Goal: Communication & Community: Connect with others

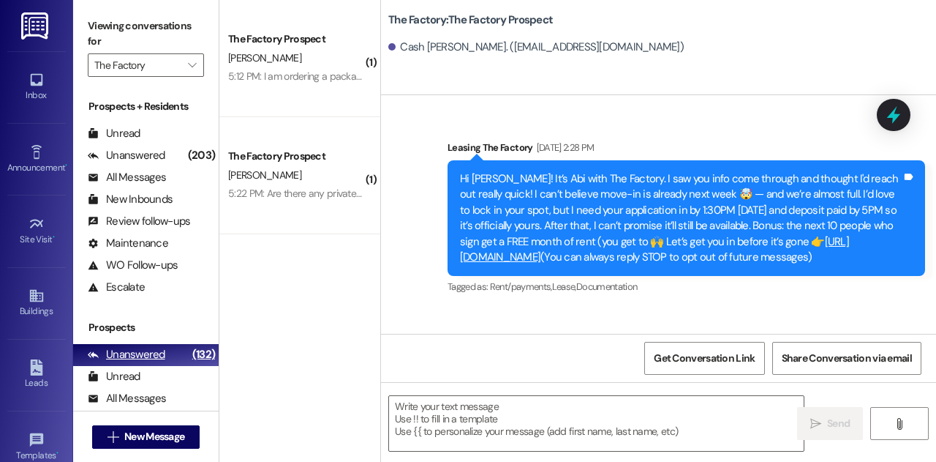
scroll to position [1672, 0]
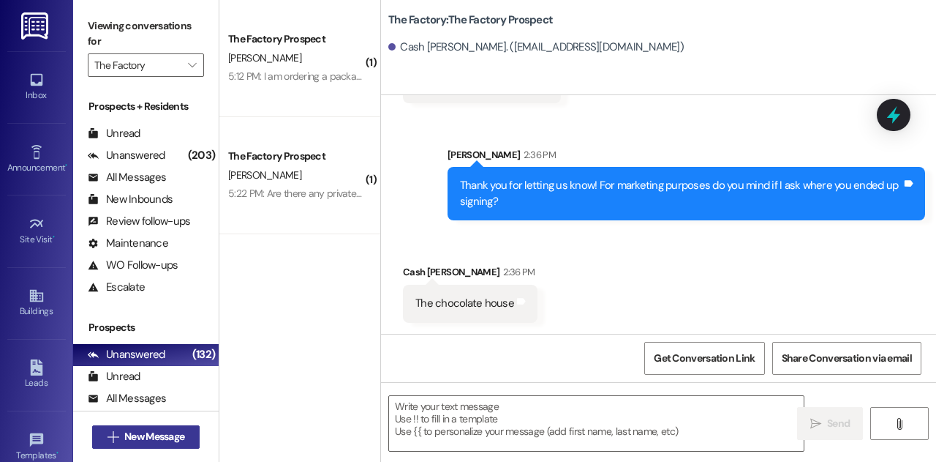
click at [173, 429] on span "New Message" at bounding box center [154, 436] width 60 height 15
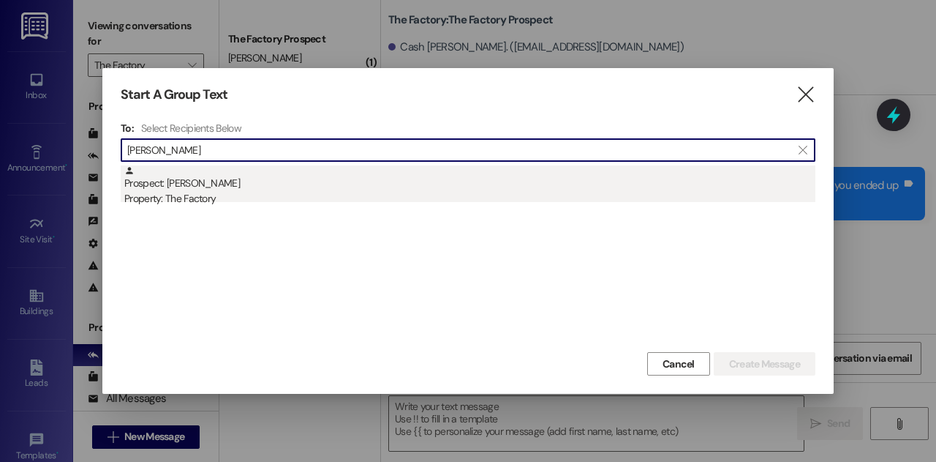
type input "[PERSON_NAME]"
click at [214, 189] on div "Prospect: [PERSON_NAME] Property: The Factory" at bounding box center [469, 186] width 691 height 42
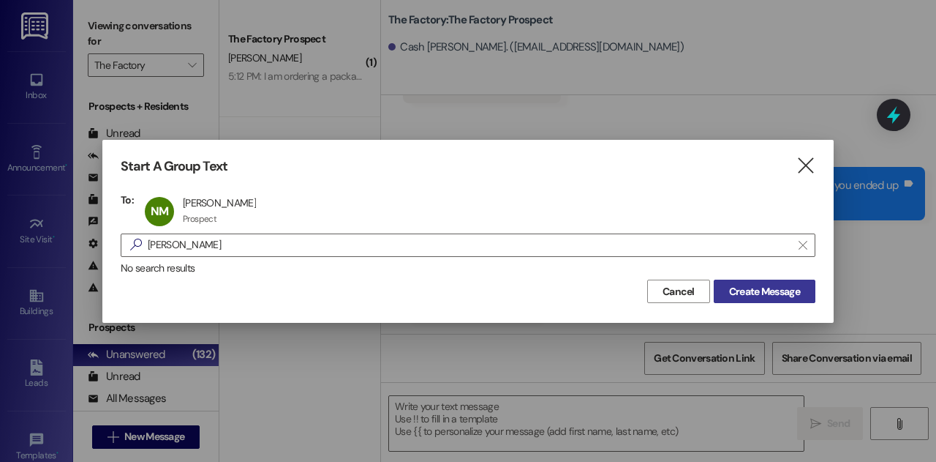
click at [771, 296] on span "Create Message" at bounding box center [764, 291] width 71 height 15
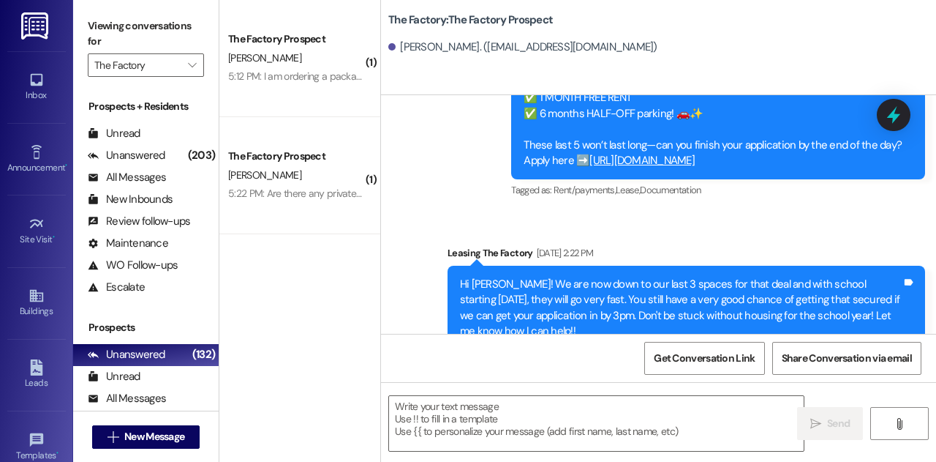
scroll to position [3860, 0]
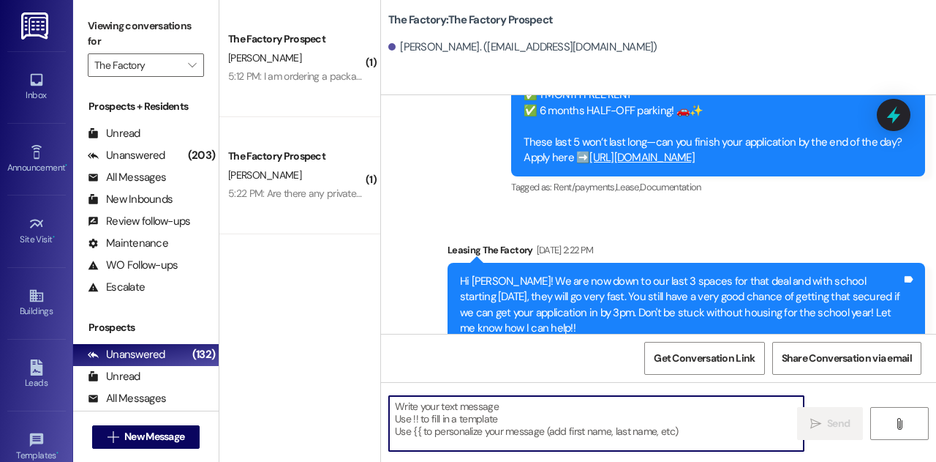
click at [477, 418] on textarea at bounding box center [596, 423] width 415 height 55
paste textarea "Hey [PERSON_NAME], it’s [PERSON_NAME] from The Factory! We haven’t heard from y…"
type textarea "Hey [PERSON_NAME], it’s [PERSON_NAME] from The Factory! We haven’t heard from y…"
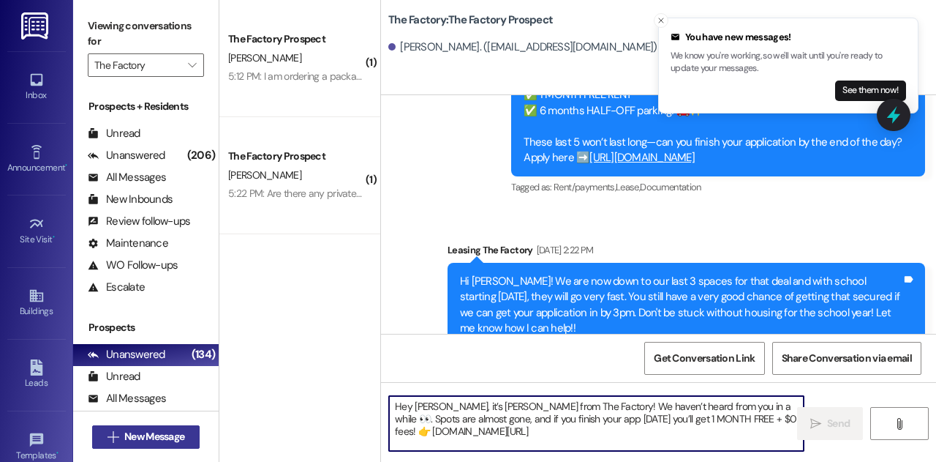
click at [182, 438] on span "New Message" at bounding box center [154, 436] width 60 height 15
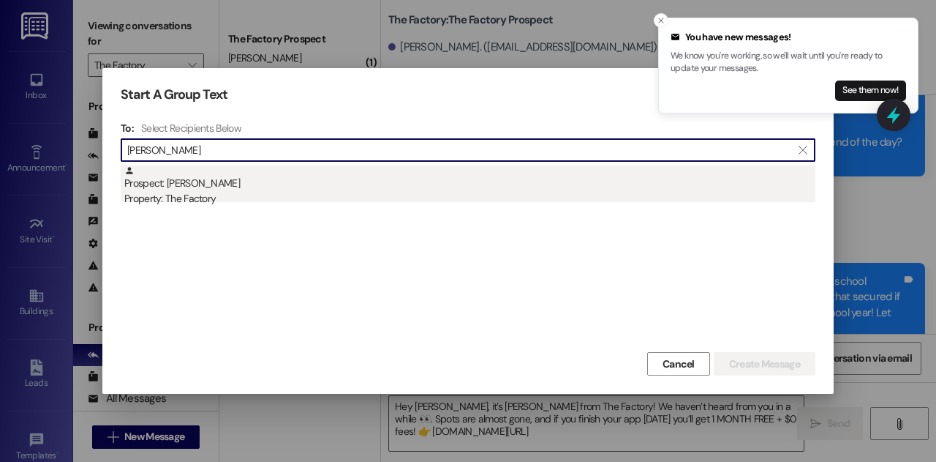
type input "[PERSON_NAME]"
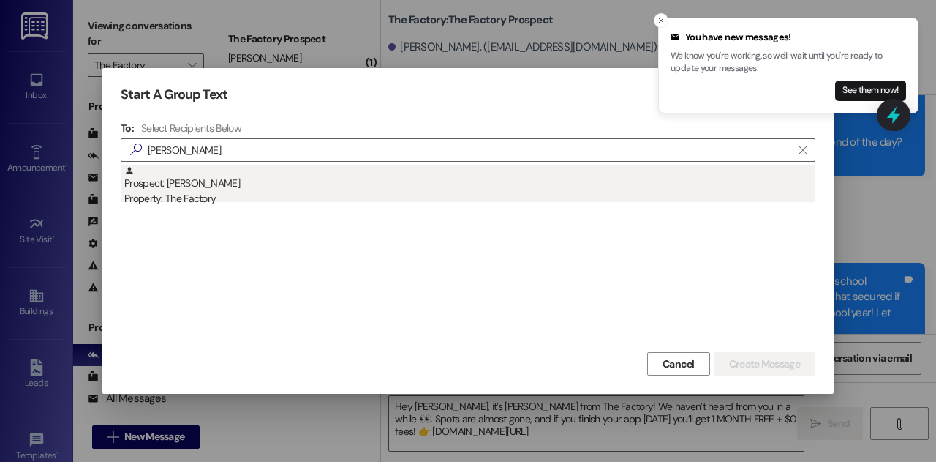
click at [189, 195] on div "Property: The Factory" at bounding box center [469, 198] width 691 height 15
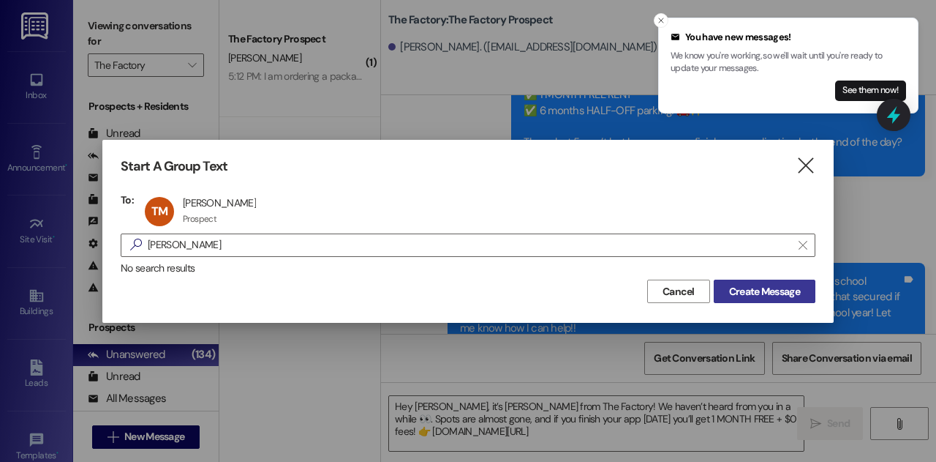
click at [794, 282] on button "Create Message" at bounding box center [765, 290] width 102 height 23
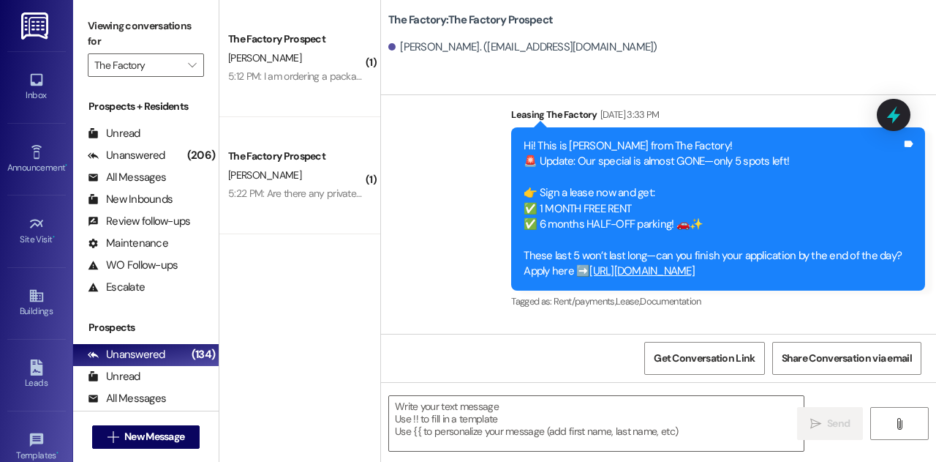
scroll to position [5809, 0]
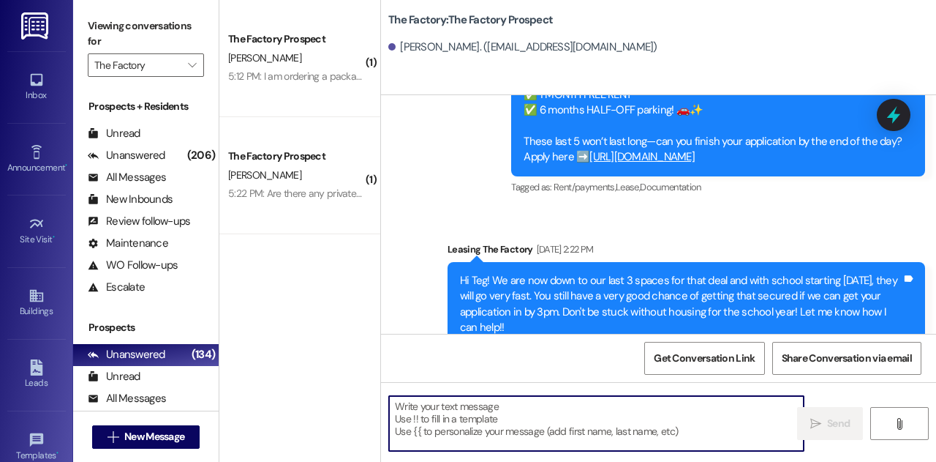
click at [558, 434] on textarea at bounding box center [596, 423] width 415 height 55
paste textarea "Hey Teg, it’s [PERSON_NAME] from The Factory! We haven’t heard from you in a wh…"
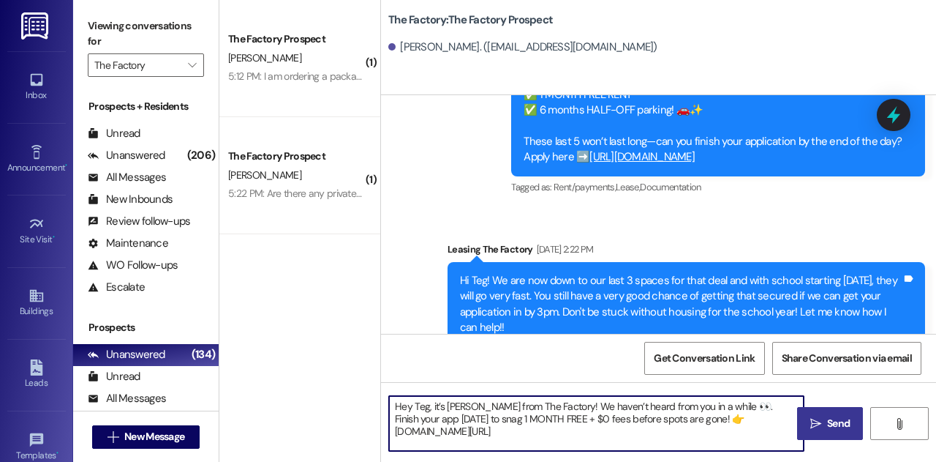
type textarea "Hey Teg, it’s [PERSON_NAME] from The Factory! We haven’t heard from you in a wh…"
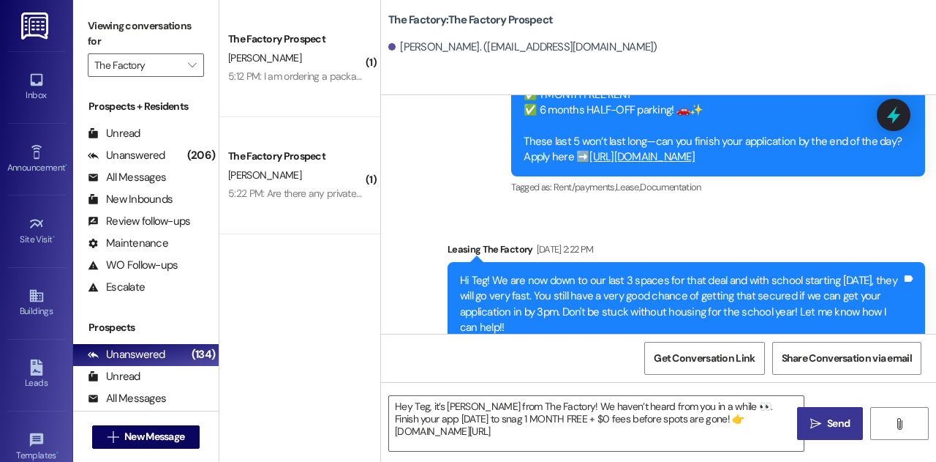
click at [822, 430] on span " Send" at bounding box center [831, 423] width 46 height 15
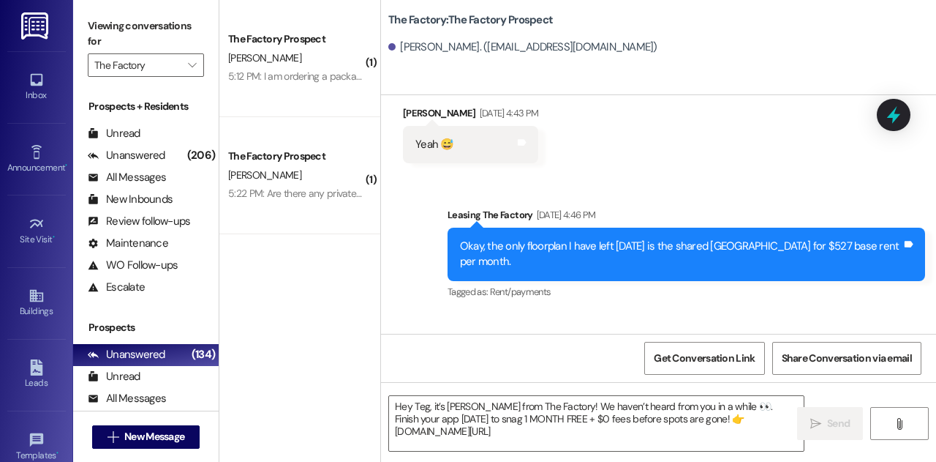
scroll to position [1410, 0]
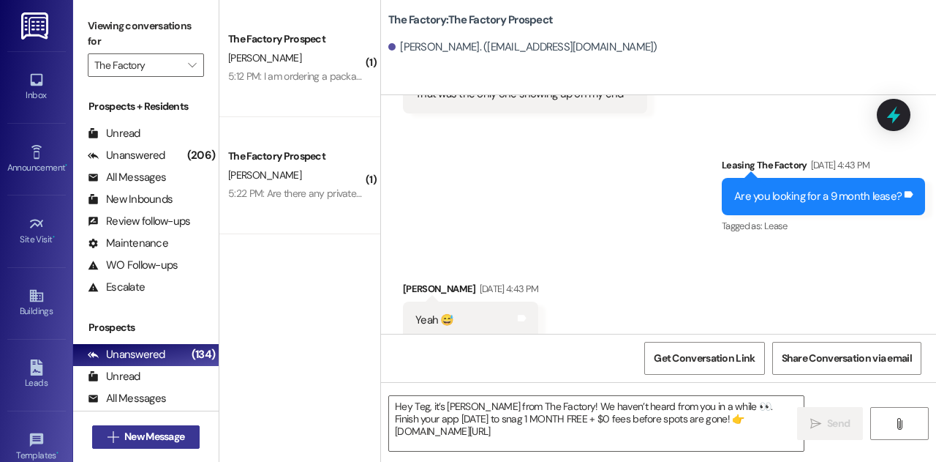
click at [158, 443] on span "New Message" at bounding box center [154, 436] width 60 height 15
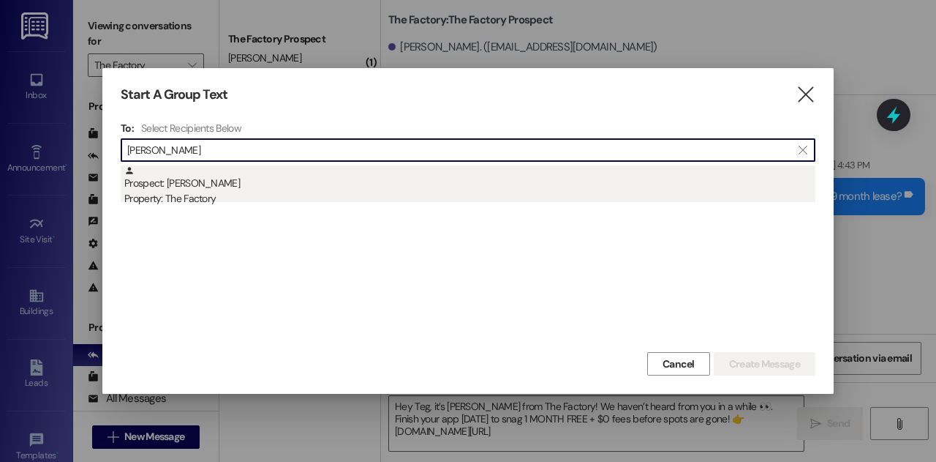
type input "[PERSON_NAME]"
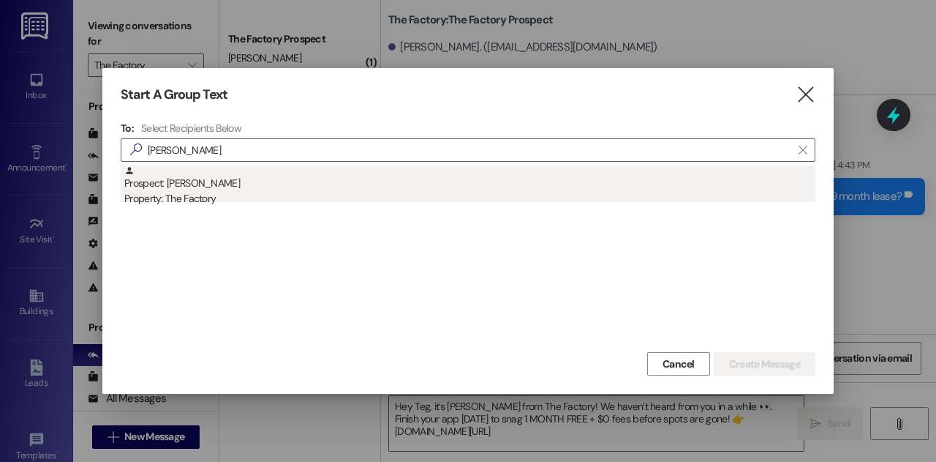
click at [214, 202] on div "Property: The Factory" at bounding box center [469, 198] width 691 height 15
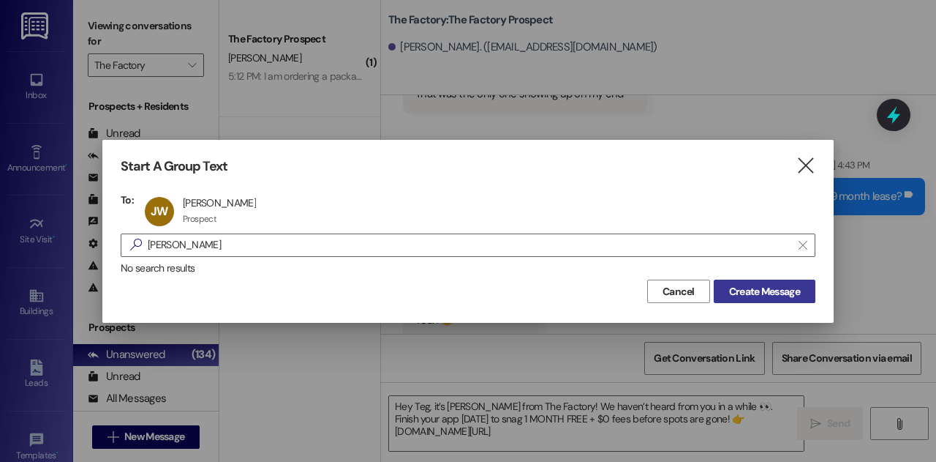
click at [746, 288] on span "Create Message" at bounding box center [764, 291] width 71 height 15
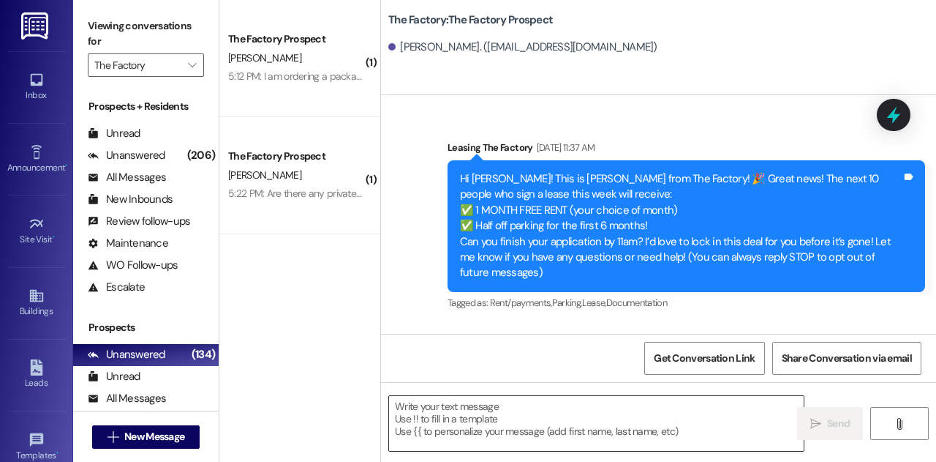
click at [442, 423] on textarea at bounding box center [596, 423] width 415 height 55
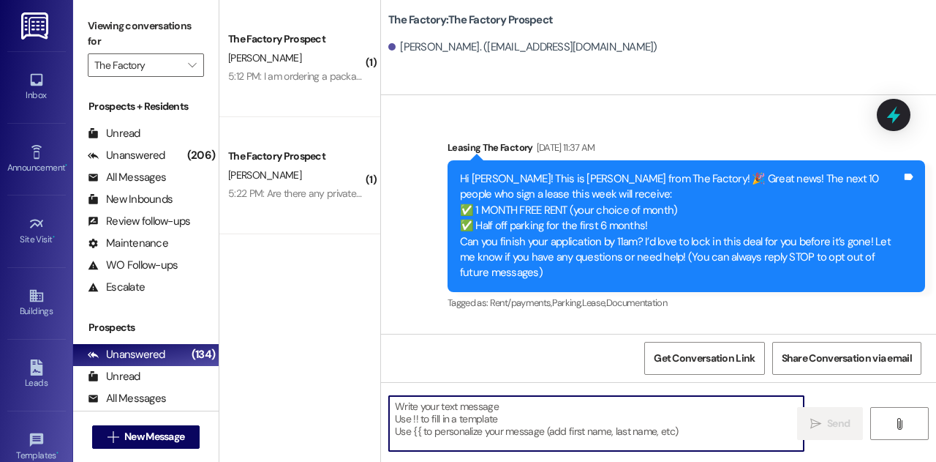
paste textarea "Hey [PERSON_NAME], it’s [PERSON_NAME] from The Factory! We haven’t heard from y…"
type textarea "Hey [PERSON_NAME], it’s [PERSON_NAME] from The Factory! We haven’t heard from y…"
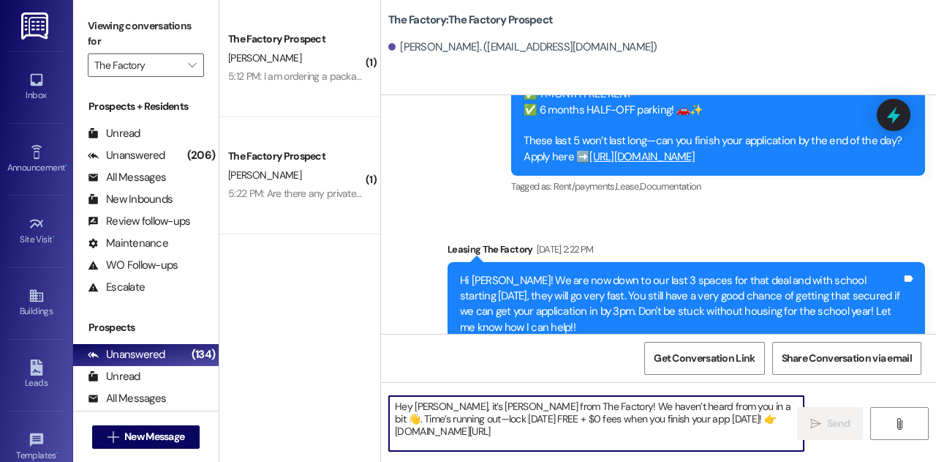
scroll to position [4503, 0]
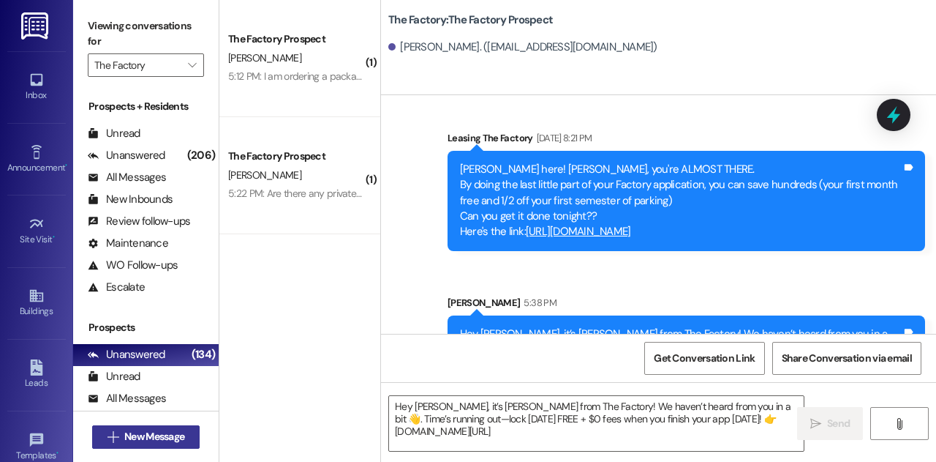
click at [152, 432] on span "New Message" at bounding box center [154, 436] width 60 height 15
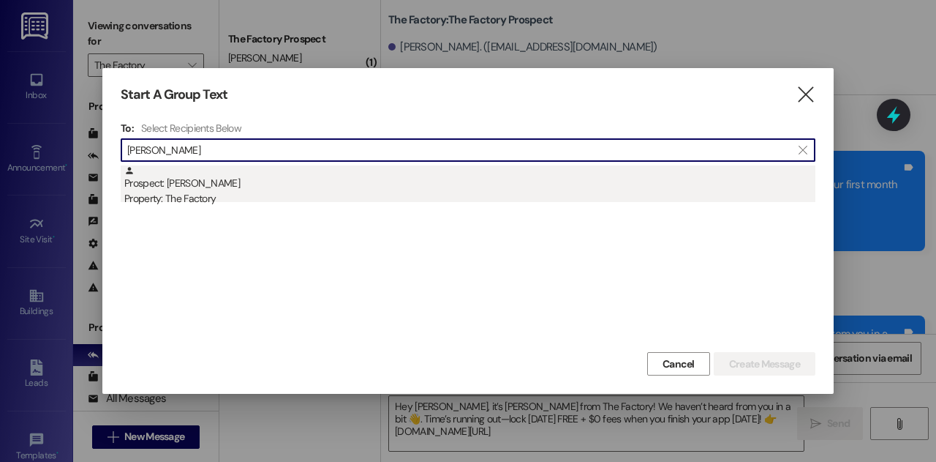
type input "[PERSON_NAME]"
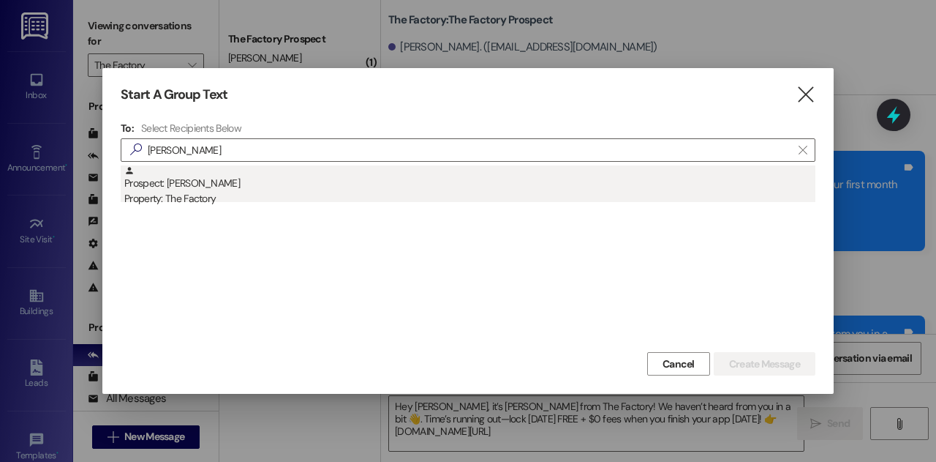
click at [241, 194] on div "Property: The Factory" at bounding box center [469, 198] width 691 height 15
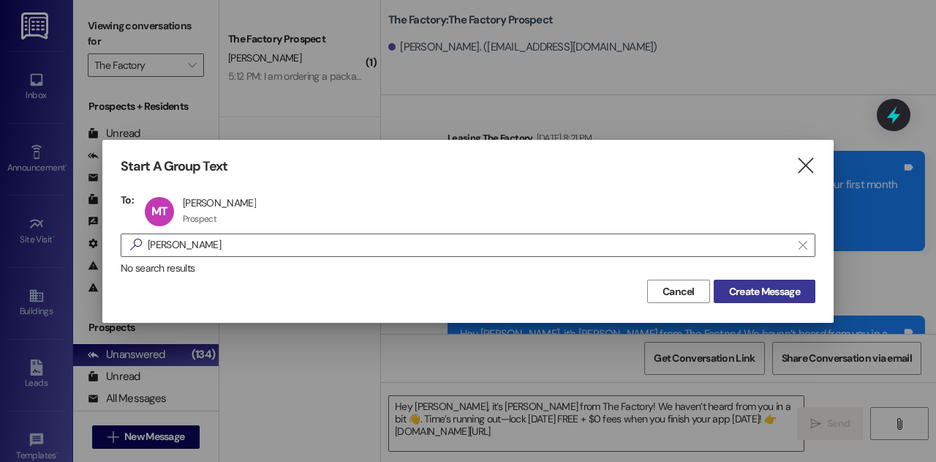
click at [759, 292] on span "Create Message" at bounding box center [764, 291] width 71 height 15
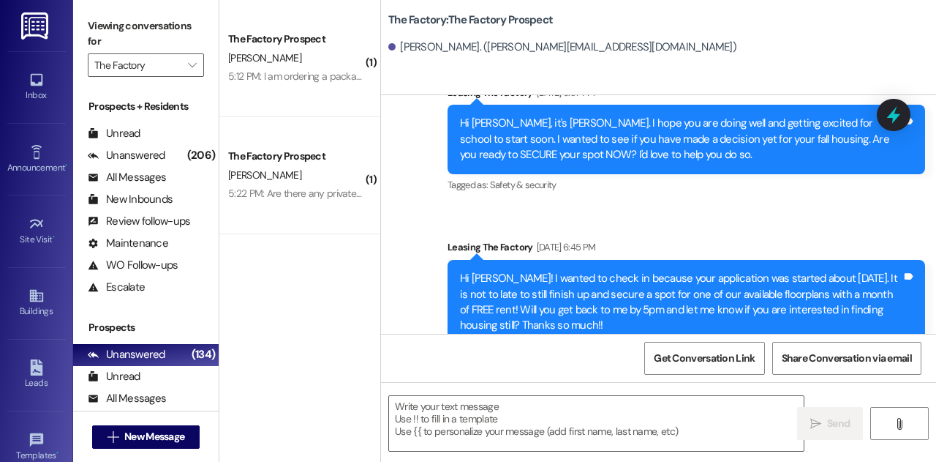
scroll to position [947, 0]
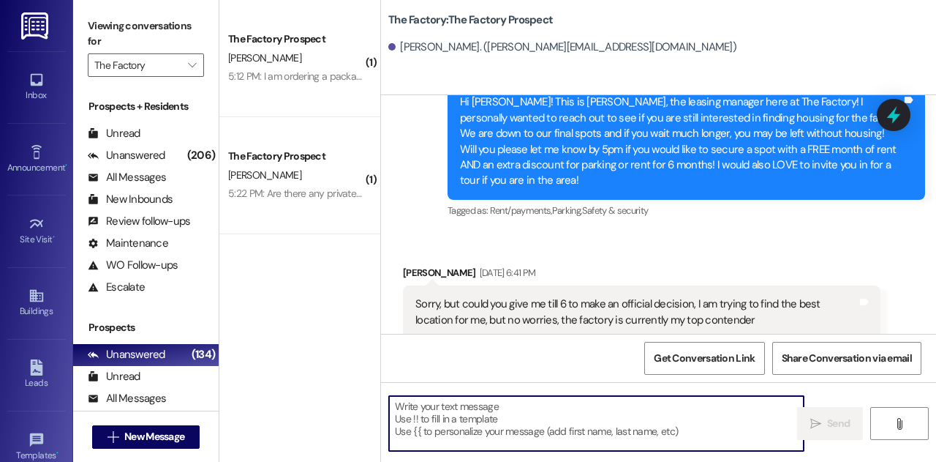
click at [451, 406] on textarea at bounding box center [596, 423] width 415 height 55
paste textarea "Hey [PERSON_NAME], it’s [PERSON_NAME] from The Factory! Haven’t heard from you …"
type textarea "Hey [PERSON_NAME], it’s [PERSON_NAME] from The Factory! Haven’t heard from you …"
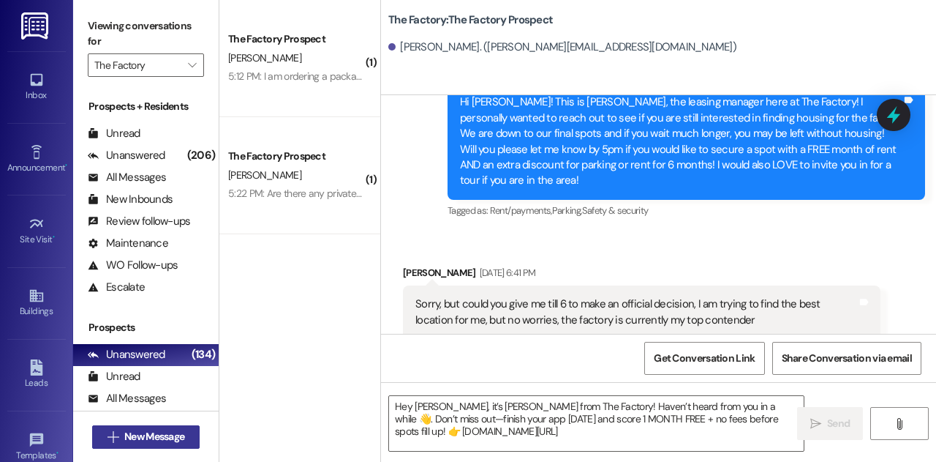
click at [162, 435] on span "New Message" at bounding box center [154, 436] width 60 height 15
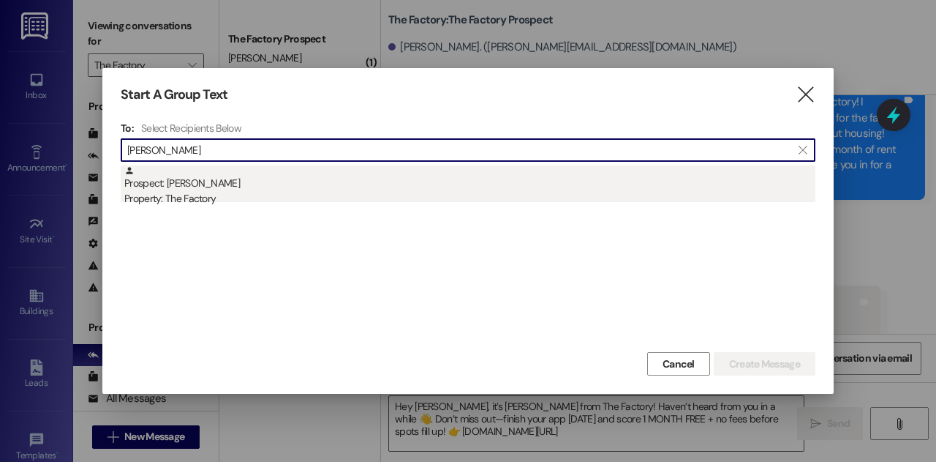
type input "[PERSON_NAME]"
click at [272, 185] on div "Prospect: [PERSON_NAME] Property: The Factory" at bounding box center [469, 186] width 691 height 42
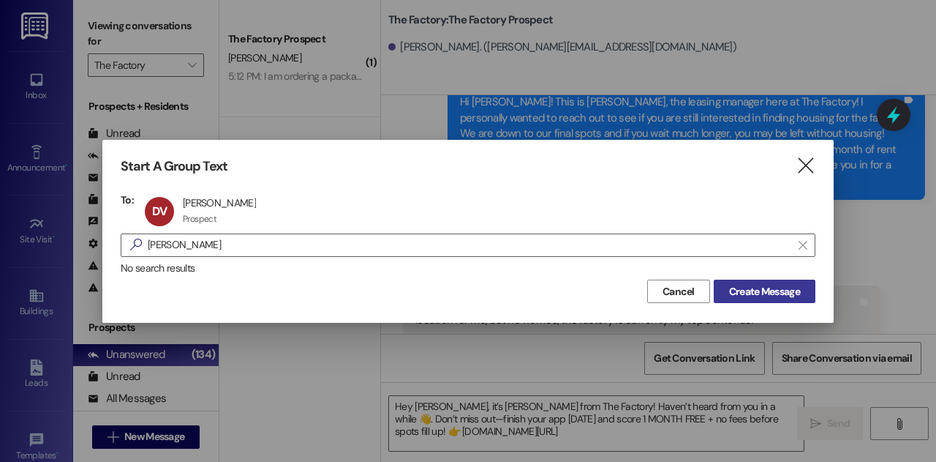
click at [797, 285] on span "Create Message" at bounding box center [764, 291] width 71 height 15
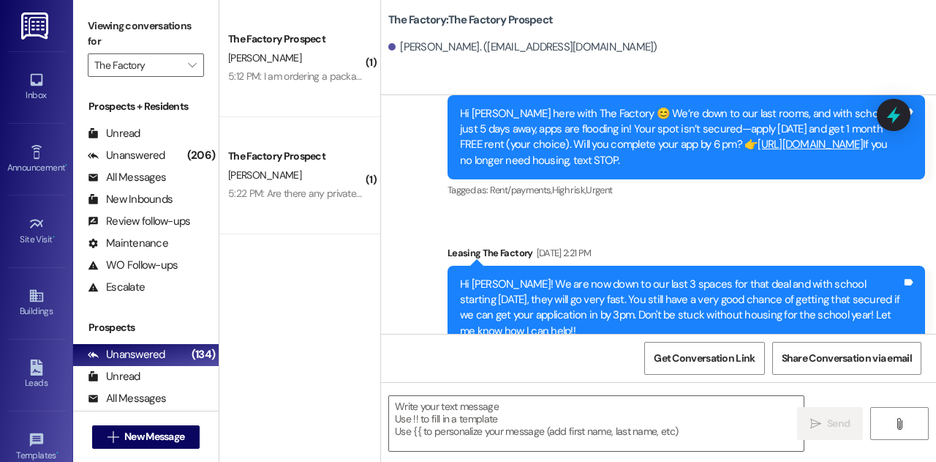
scroll to position [4632, 0]
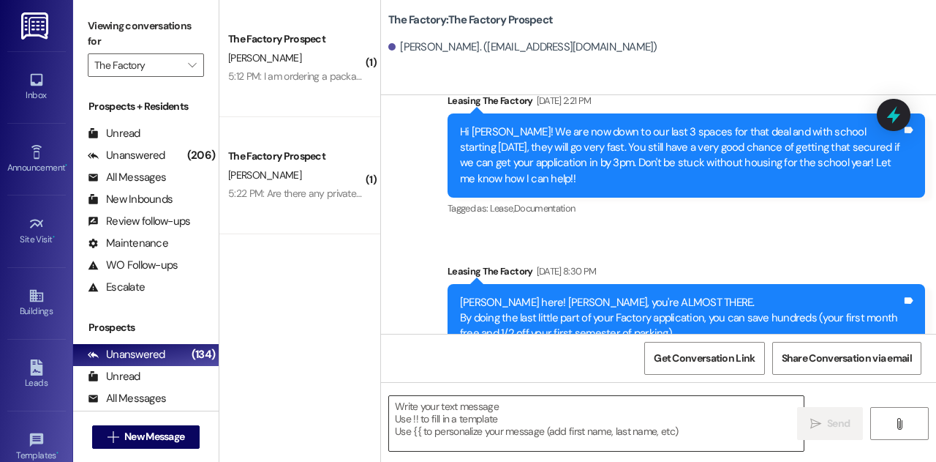
click at [470, 411] on textarea at bounding box center [596, 423] width 415 height 55
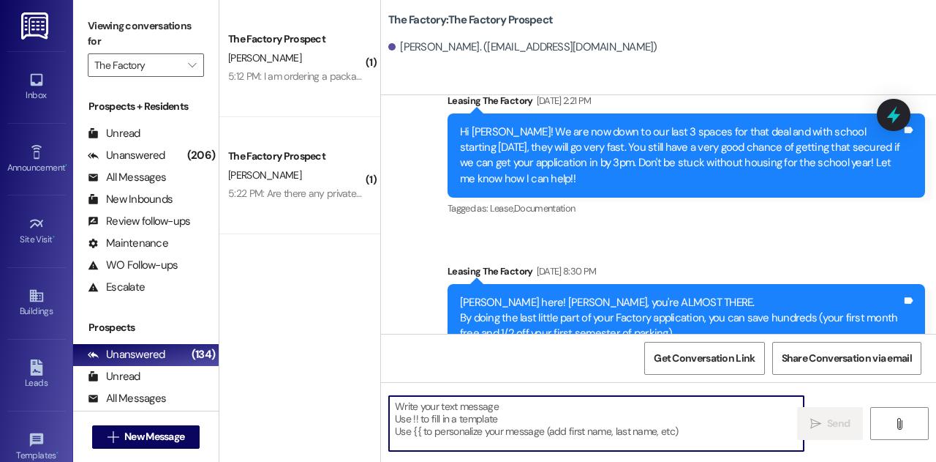
paste textarea "Hey [PERSON_NAME] from The Factory here! 🚨 We still haven’t seen your app come …"
type textarea "Hey [PERSON_NAME] from The Factory here! 🚨 We still haven’t seen your app come …"
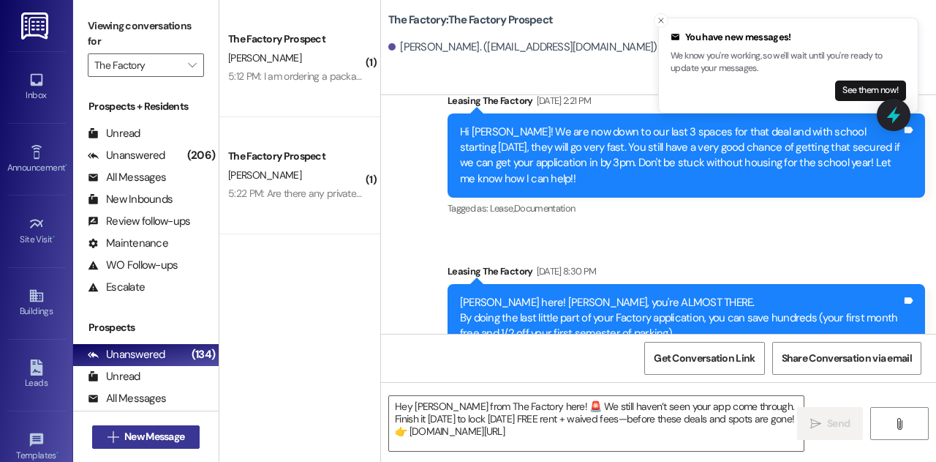
click at [178, 438] on span "New Message" at bounding box center [154, 436] width 60 height 15
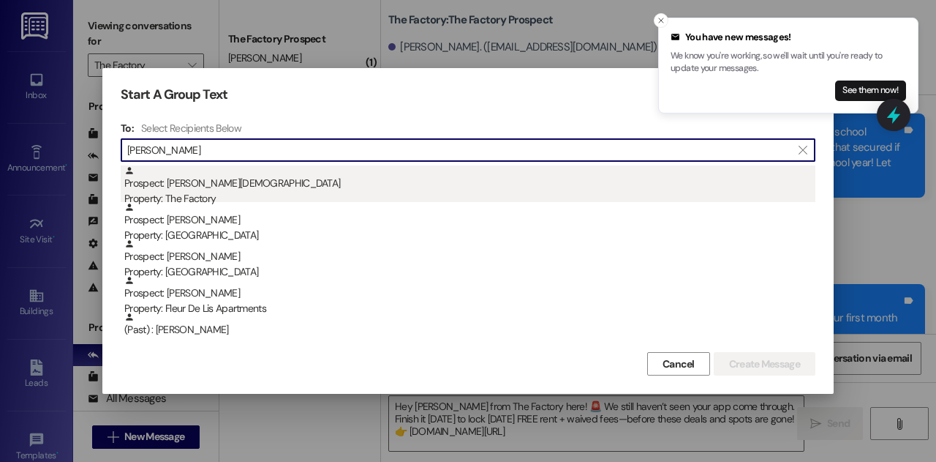
type input "[PERSON_NAME]"
click at [235, 187] on div "Prospect: [PERSON_NAME] Property: The Factory" at bounding box center [469, 186] width 691 height 42
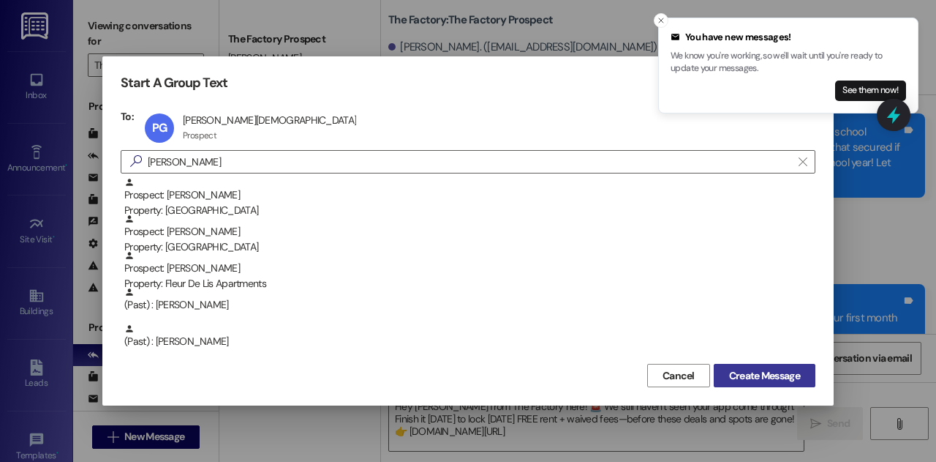
click at [745, 376] on span "Create Message" at bounding box center [764, 375] width 71 height 15
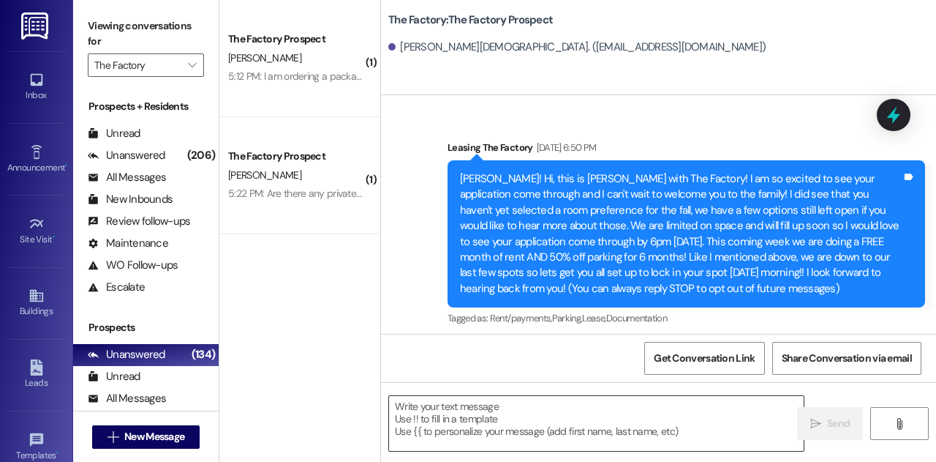
click at [538, 414] on textarea at bounding box center [596, 423] width 415 height 55
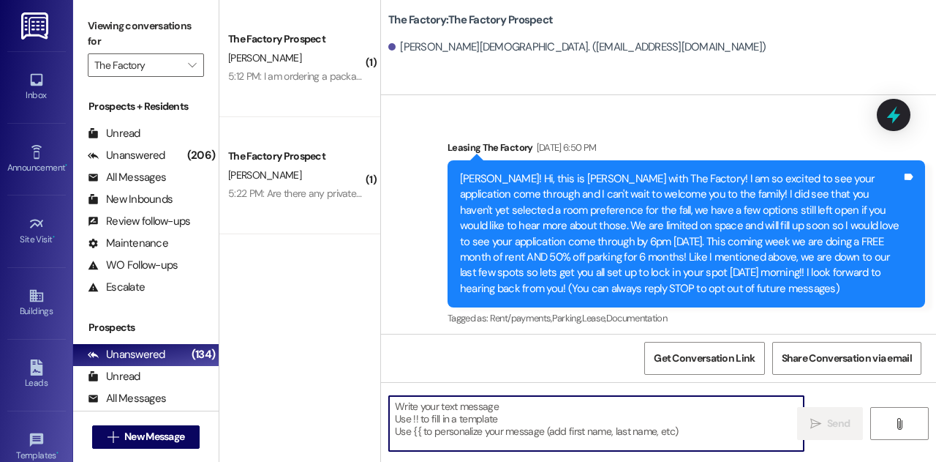
paste textarea "Hi [PERSON_NAME], it’s [PERSON_NAME] from The Factory! 👋 We haven’t heard from …"
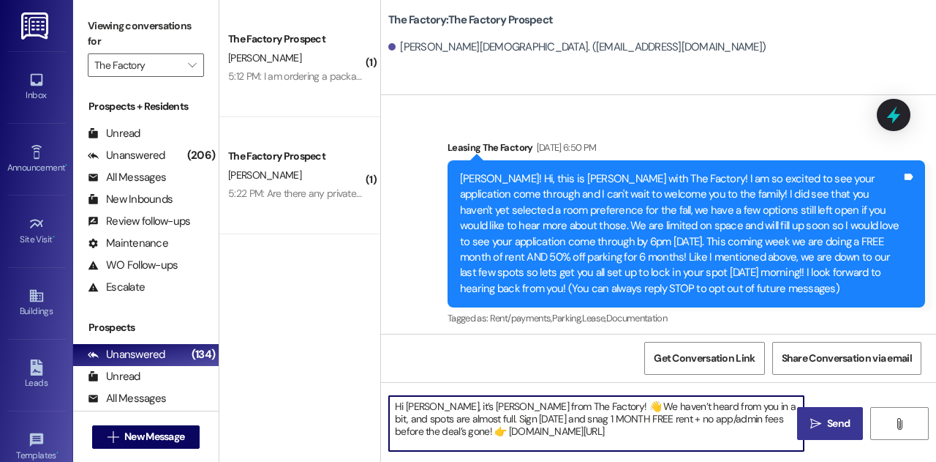
type textarea "Hi [PERSON_NAME], it’s [PERSON_NAME] from The Factory! 👋 We haven’t heard from …"
click at [853, 420] on span "Send" at bounding box center [838, 423] width 29 height 15
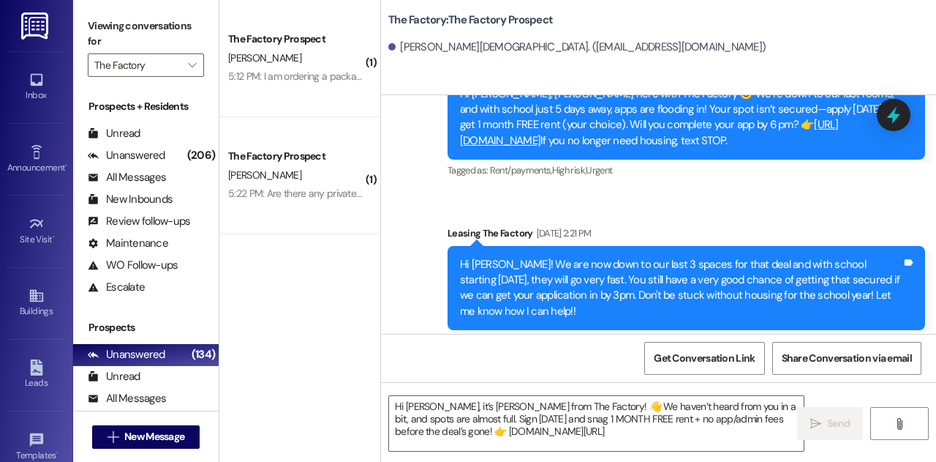
scroll to position [4899, 0]
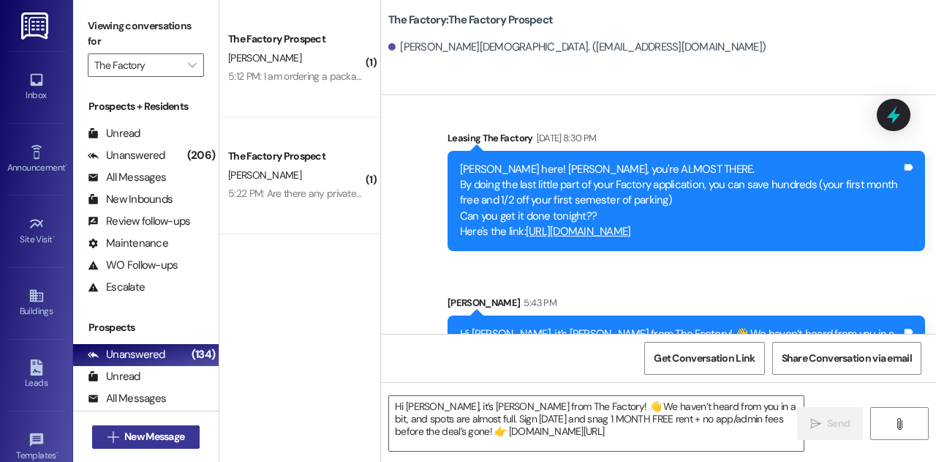
click at [181, 436] on span "New Message" at bounding box center [154, 436] width 60 height 15
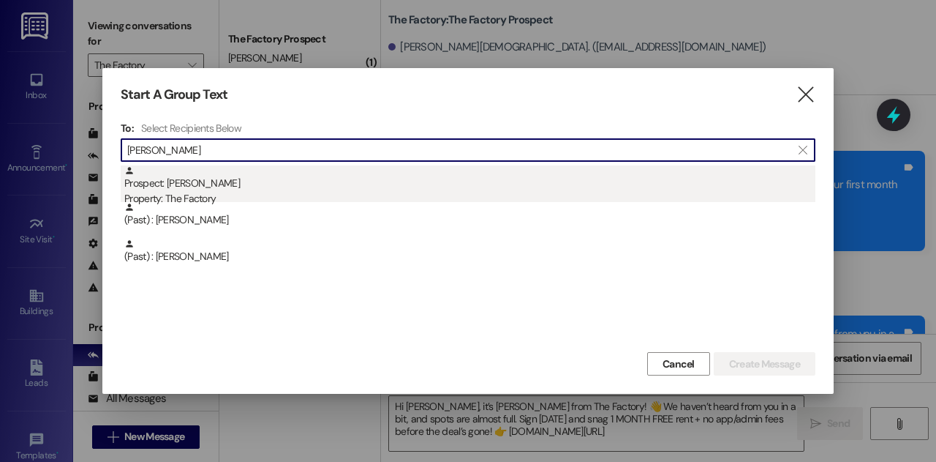
type input "[PERSON_NAME]"
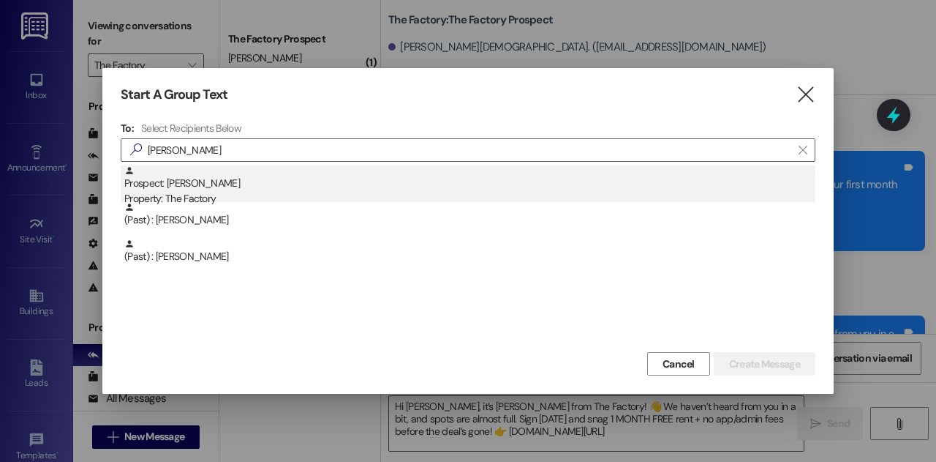
click at [236, 195] on div "Property: The Factory" at bounding box center [469, 198] width 691 height 15
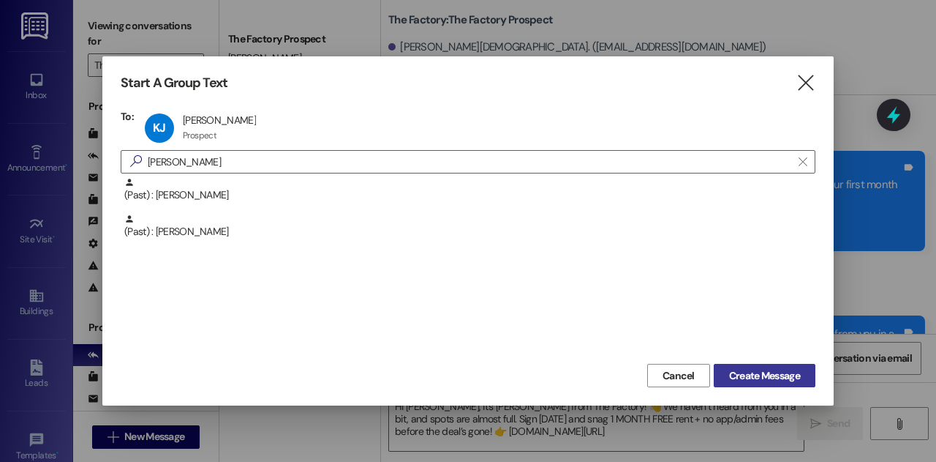
click at [775, 382] on span "Create Message" at bounding box center [764, 375] width 71 height 15
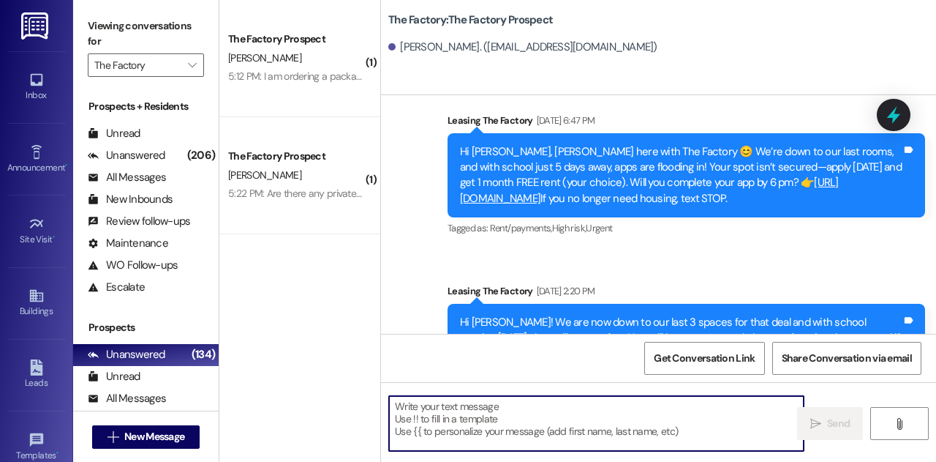
click at [597, 419] on textarea at bounding box center [596, 423] width 415 height 55
paste textarea "Hi there! 👋 We haven’t heard from you in a while, and spots at [GEOGRAPHIC_DATA…"
type textarea "Hi there! 👋 We haven’t heard from you in a while, and spots at [GEOGRAPHIC_DATA…"
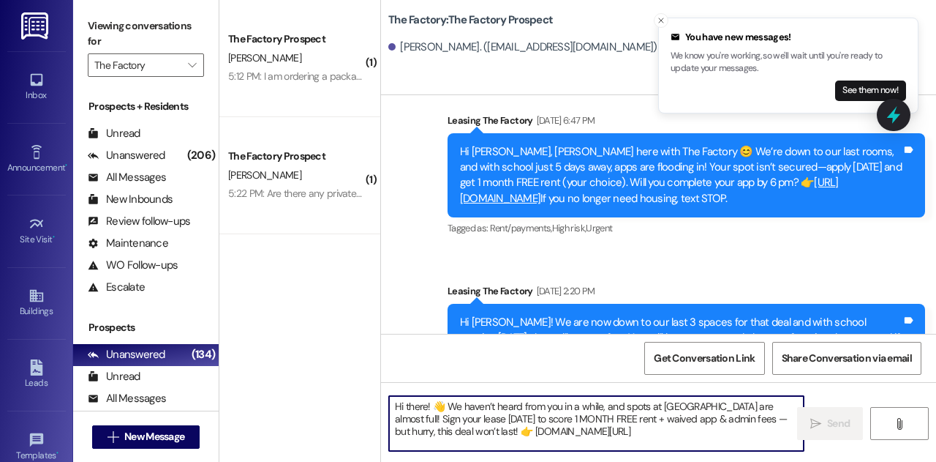
scroll to position [5057, 0]
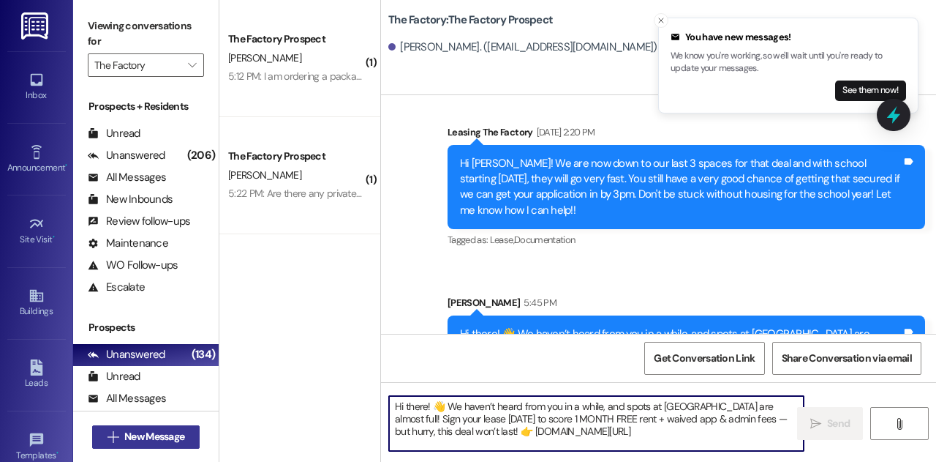
click at [167, 443] on span "New Message" at bounding box center [154, 436] width 60 height 15
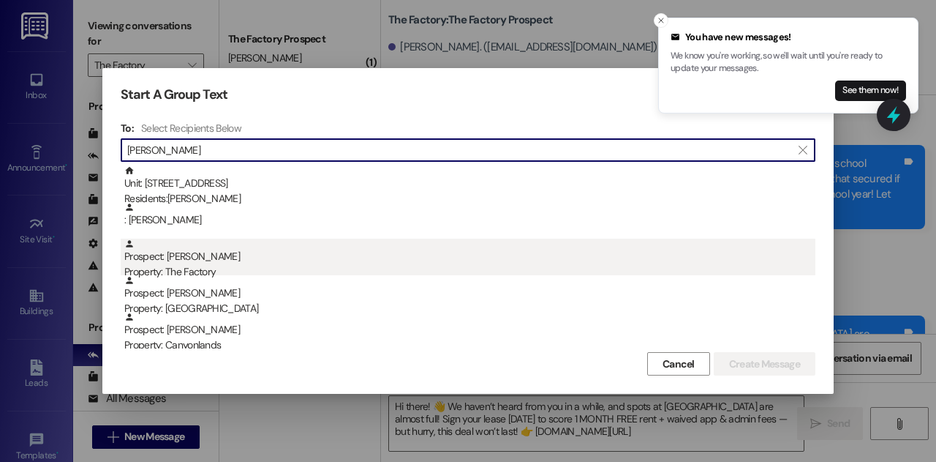
type input "[PERSON_NAME]"
click at [231, 262] on div "Prospect: [PERSON_NAME] Property: The Factory" at bounding box center [469, 259] width 691 height 42
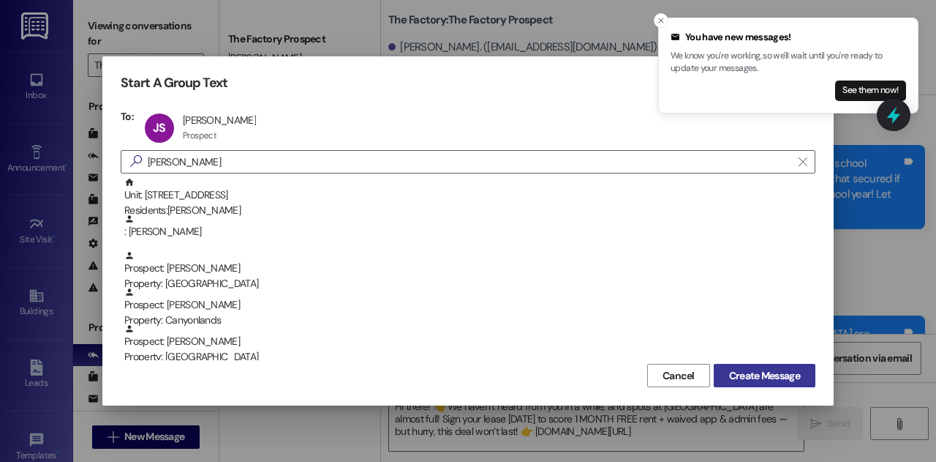
click at [734, 369] on span "Create Message" at bounding box center [764, 375] width 71 height 15
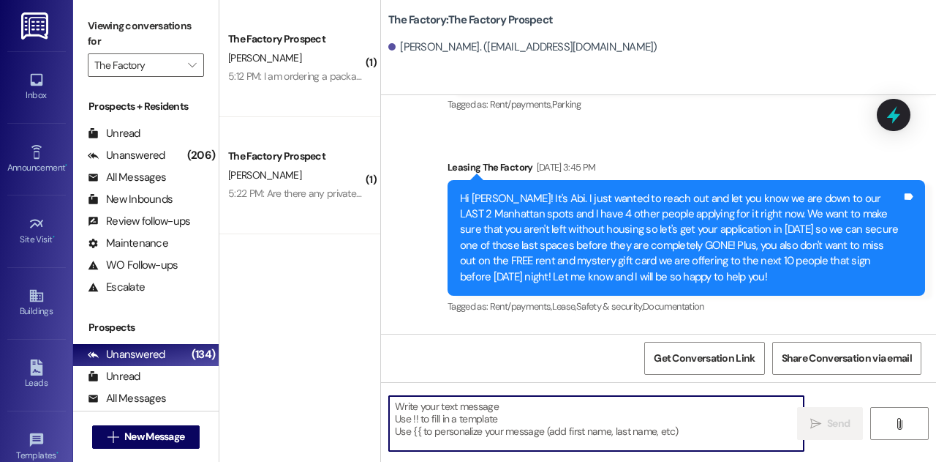
click at [550, 407] on textarea at bounding box center [596, 423] width 415 height 55
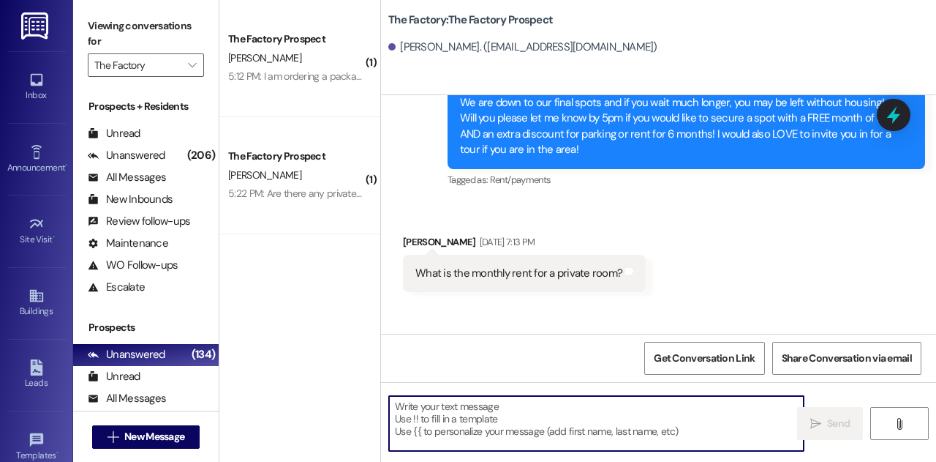
scroll to position [1178, 0]
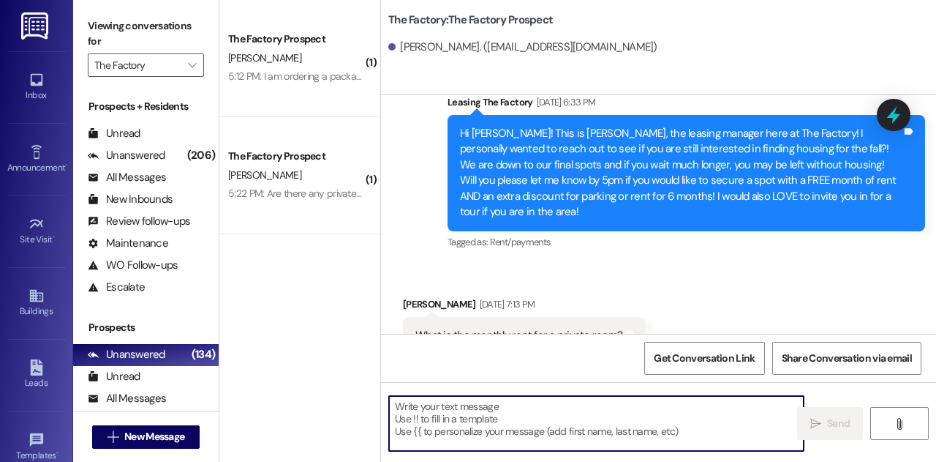
paste textarea "Hi there! 👋 We haven’t heard from you in a while, and spots at [GEOGRAPHIC_DATA…"
type textarea "Hi there! 👋 We haven’t heard from you in a while, and spots at [GEOGRAPHIC_DATA…"
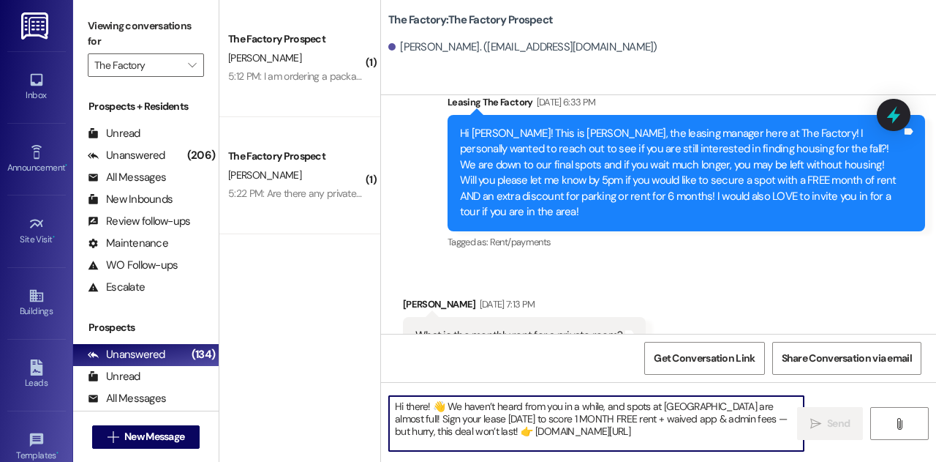
click at [553, 423] on textarea "Hi there! 👋 We haven’t heard from you in a while, and spots at [GEOGRAPHIC_DATA…" at bounding box center [596, 423] width 415 height 55
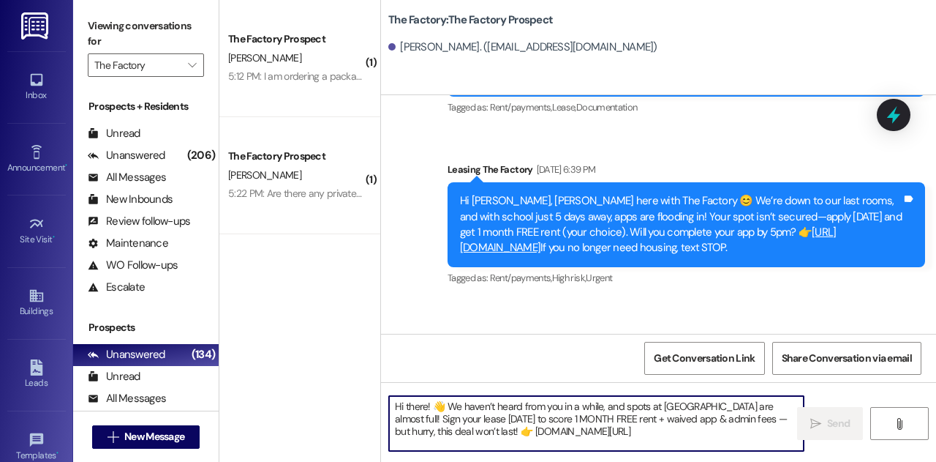
scroll to position [4897, 0]
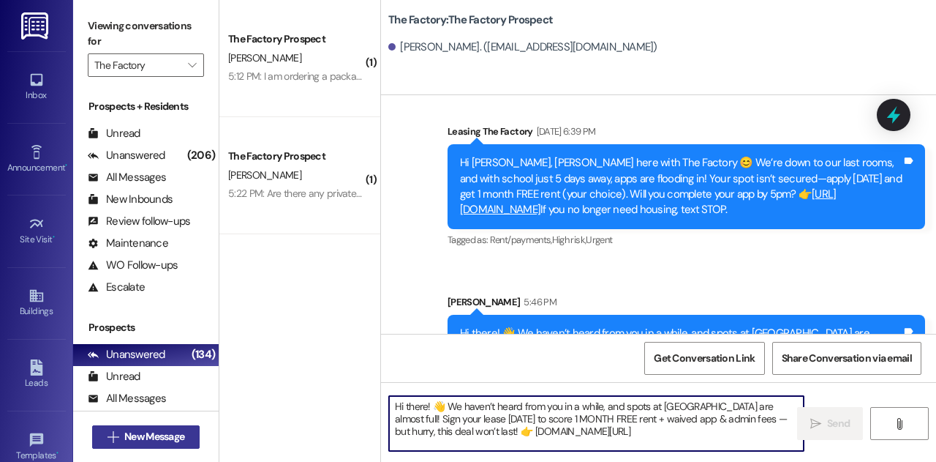
click at [165, 435] on span "New Message" at bounding box center [154, 436] width 60 height 15
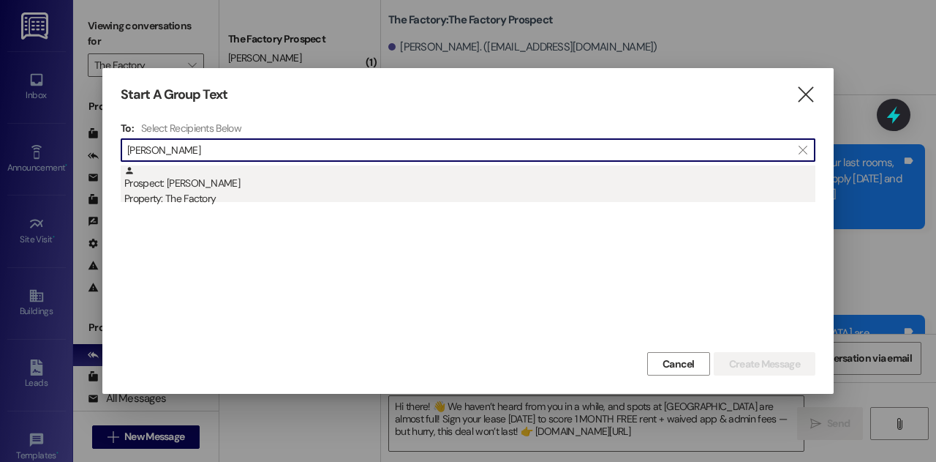
type input "[PERSON_NAME]"
click at [224, 201] on div "Property: The Factory" at bounding box center [469, 198] width 691 height 15
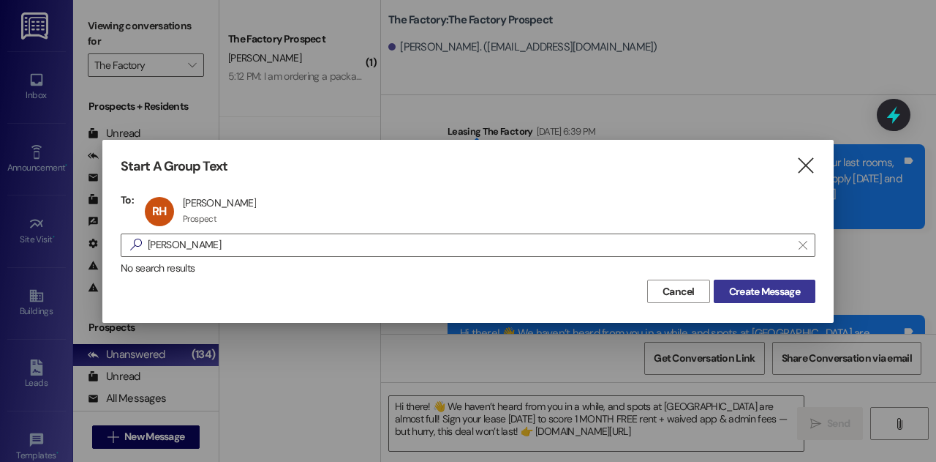
click at [742, 287] on span "Create Message" at bounding box center [764, 291] width 71 height 15
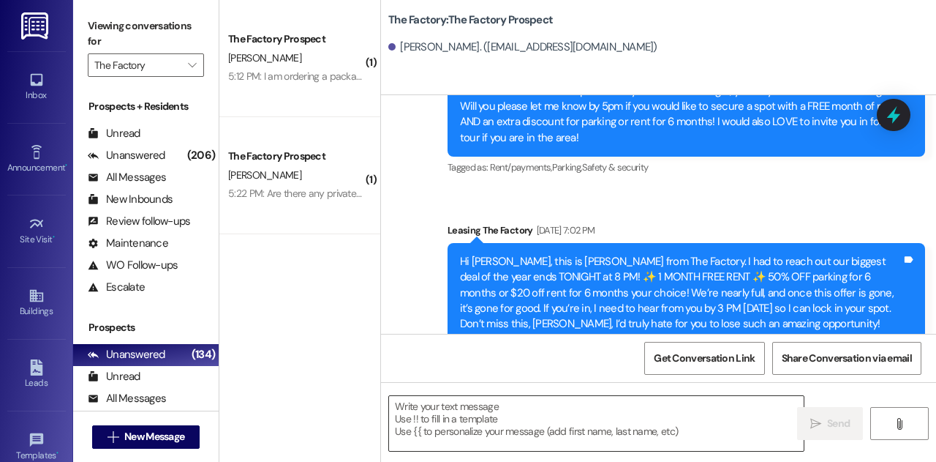
scroll to position [1178, 0]
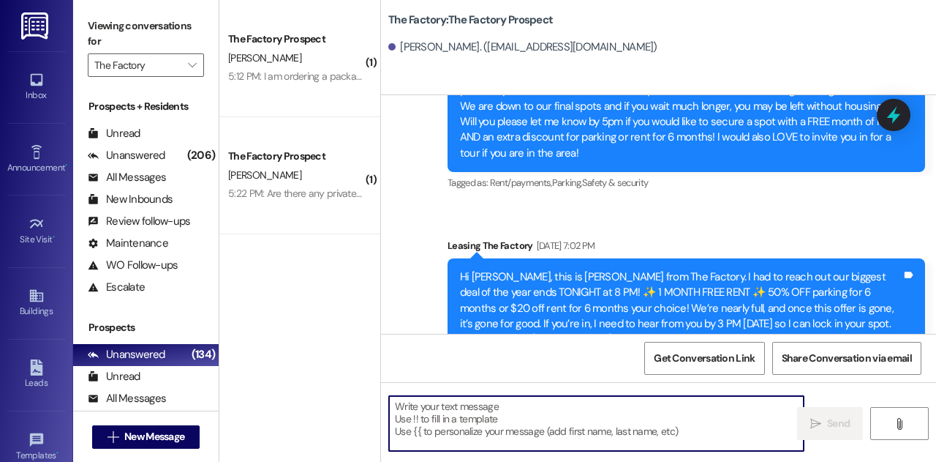
click at [521, 434] on textarea at bounding box center [596, 423] width 415 height 55
paste textarea "Hi there! 👋 We haven’t heard from you in a while, and spots at [GEOGRAPHIC_DATA…"
type textarea "Hi there! 👋 We haven’t heard from you in a while, and spots at [GEOGRAPHIC_DATA…"
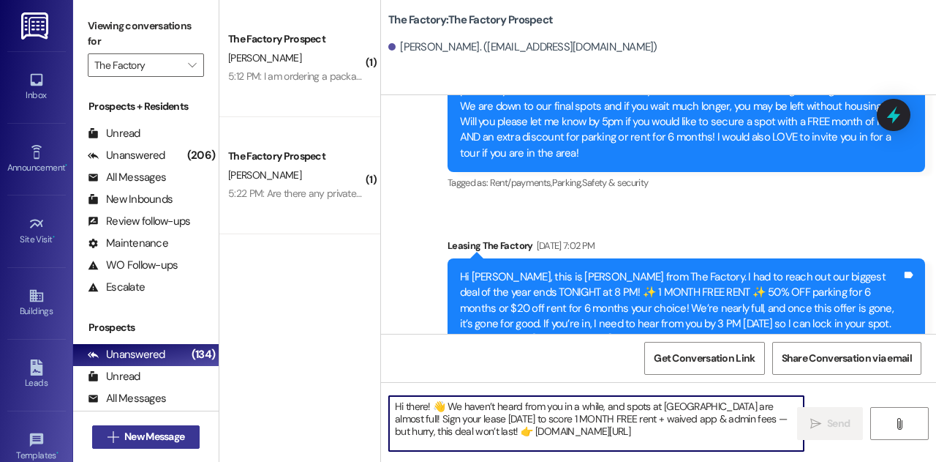
click at [117, 434] on icon "" at bounding box center [113, 437] width 11 height 12
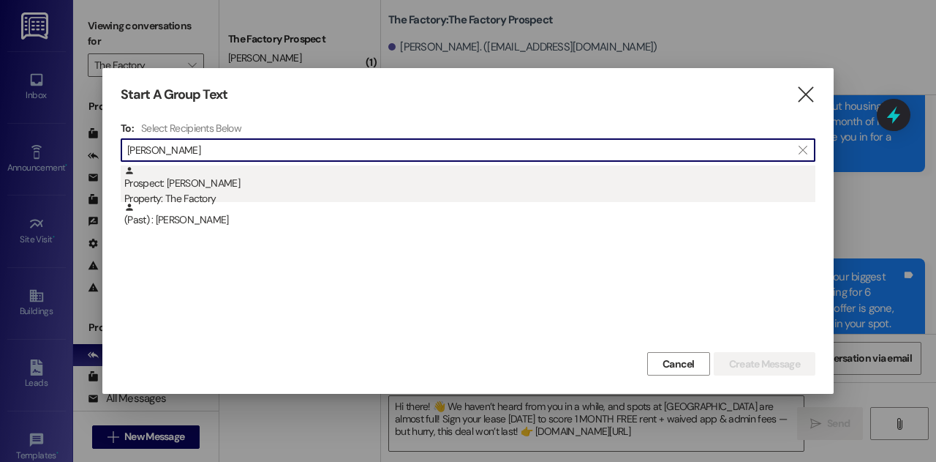
type input "[PERSON_NAME]"
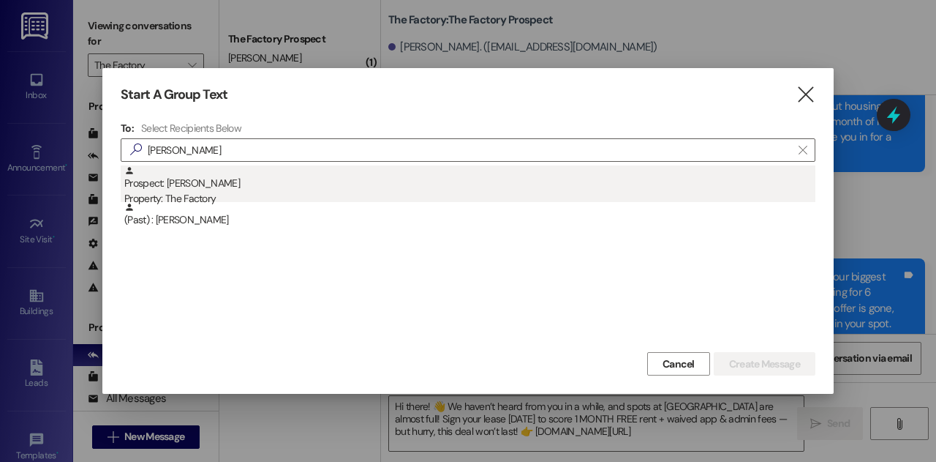
click at [231, 194] on div "Property: The Factory" at bounding box center [469, 198] width 691 height 15
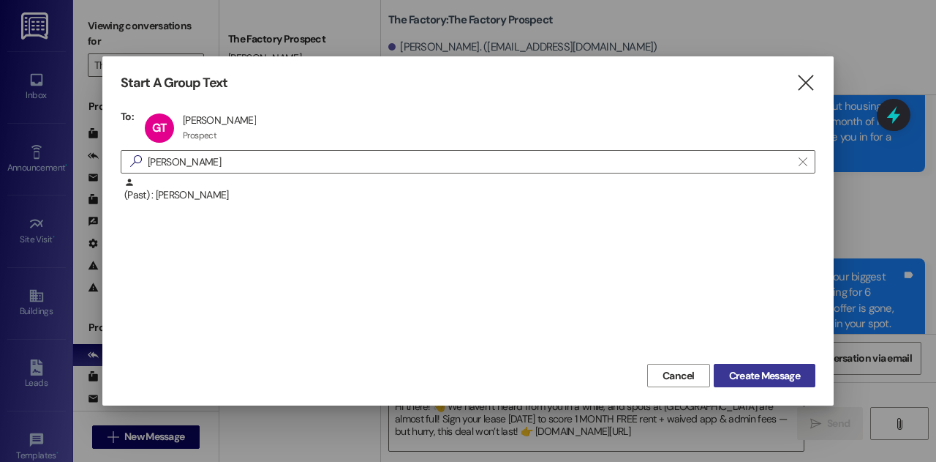
click at [773, 381] on span "Create Message" at bounding box center [764, 375] width 71 height 15
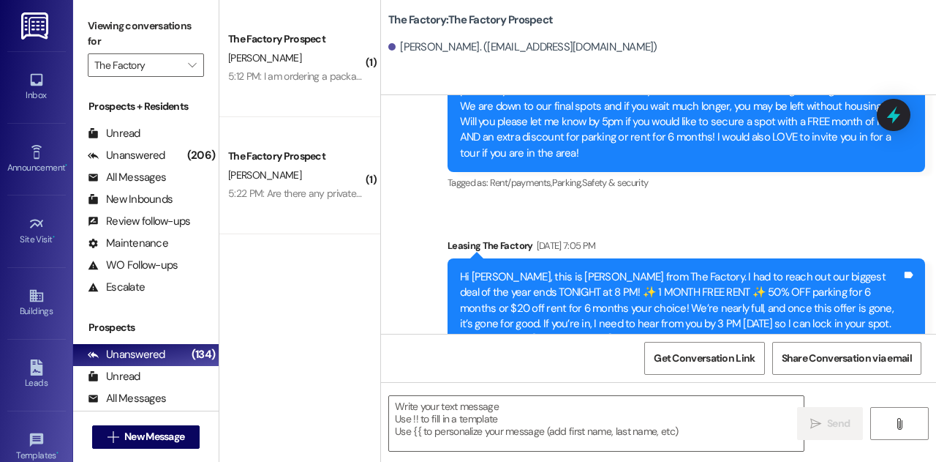
scroll to position [1194, 0]
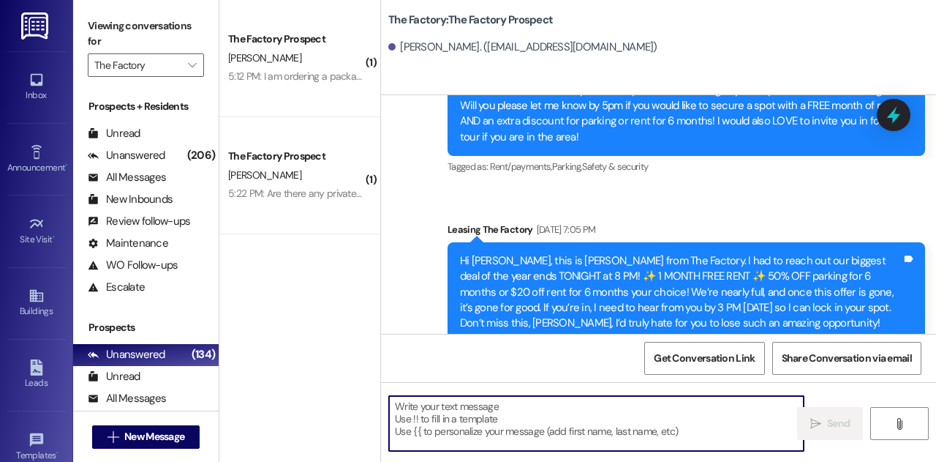
click at [591, 432] on textarea at bounding box center [596, 423] width 415 height 55
paste textarea "Hi there! 👋 We haven’t heard from you in a while, and spots at [GEOGRAPHIC_DATA…"
type textarea "Hi there! 👋 We haven’t heard from you in a while, and spots at [GEOGRAPHIC_DATA…"
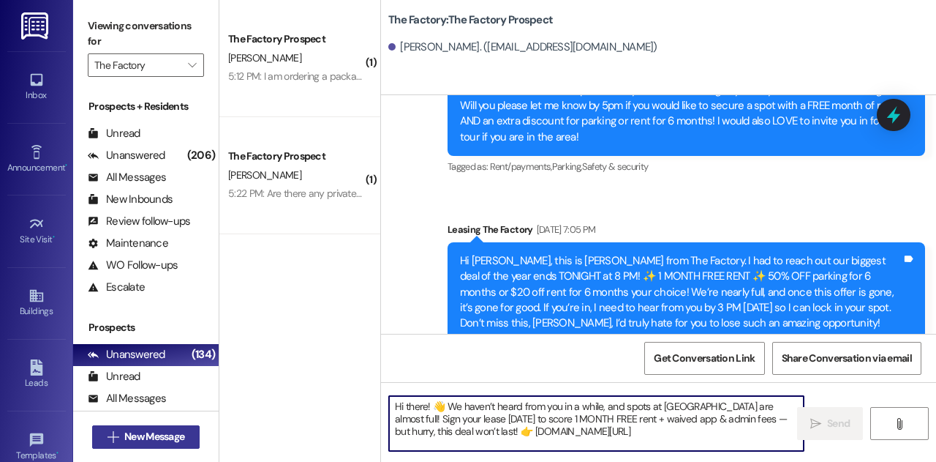
click at [166, 438] on span "New Message" at bounding box center [154, 436] width 60 height 15
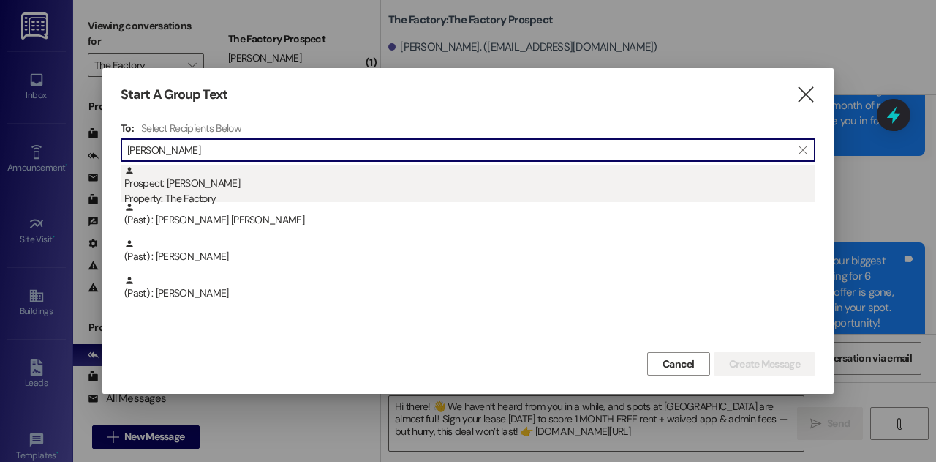
type input "[PERSON_NAME]"
click at [194, 187] on div "Prospect: [PERSON_NAME] Property: The Factory" at bounding box center [469, 186] width 691 height 42
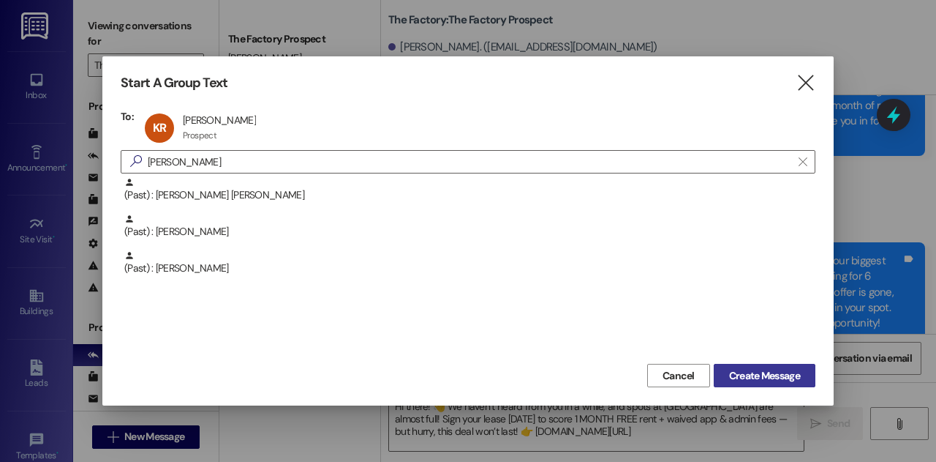
click at [745, 377] on span "Create Message" at bounding box center [764, 375] width 71 height 15
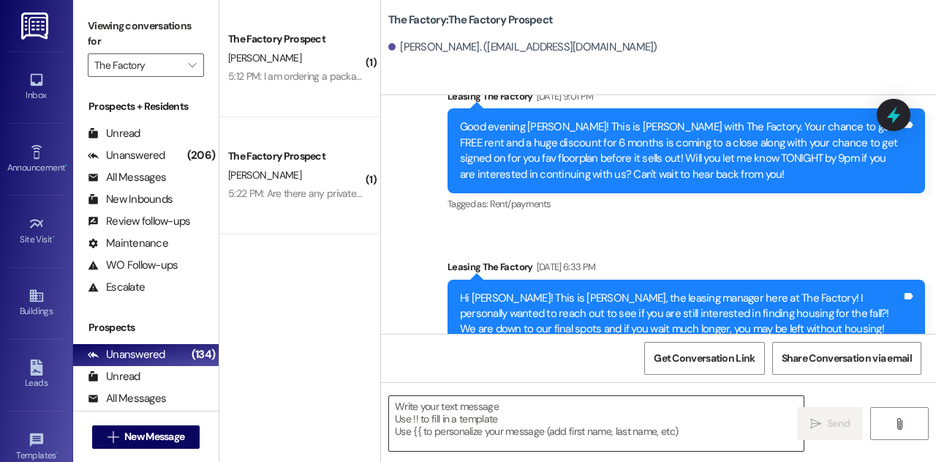
scroll to position [1209, 0]
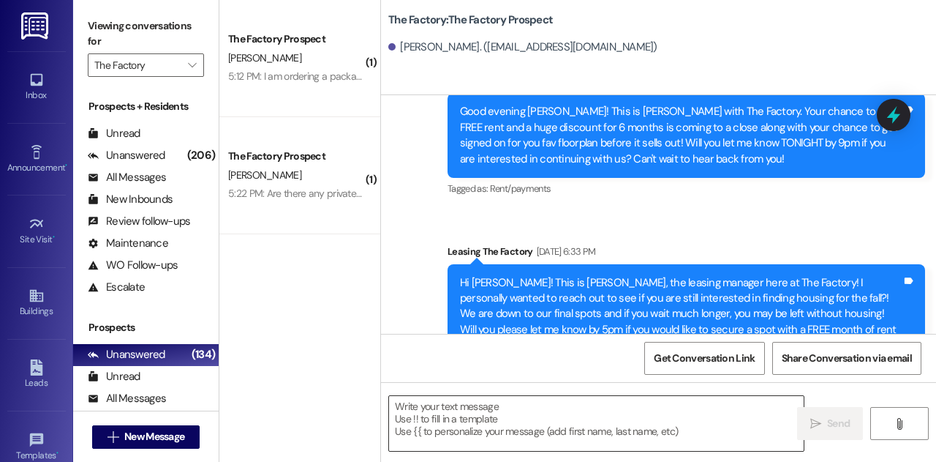
click at [544, 416] on textarea at bounding box center [596, 423] width 415 height 55
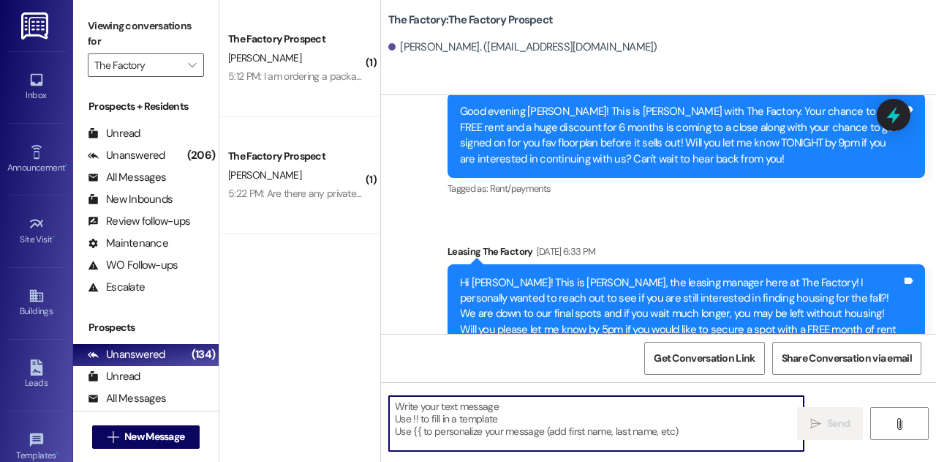
paste textarea "Hi there! 👋 We haven’t heard from you in a while, and spots at [GEOGRAPHIC_DATA…"
type textarea "Hi there! 👋 We haven’t heard from you in a while, and spots at [GEOGRAPHIC_DATA…"
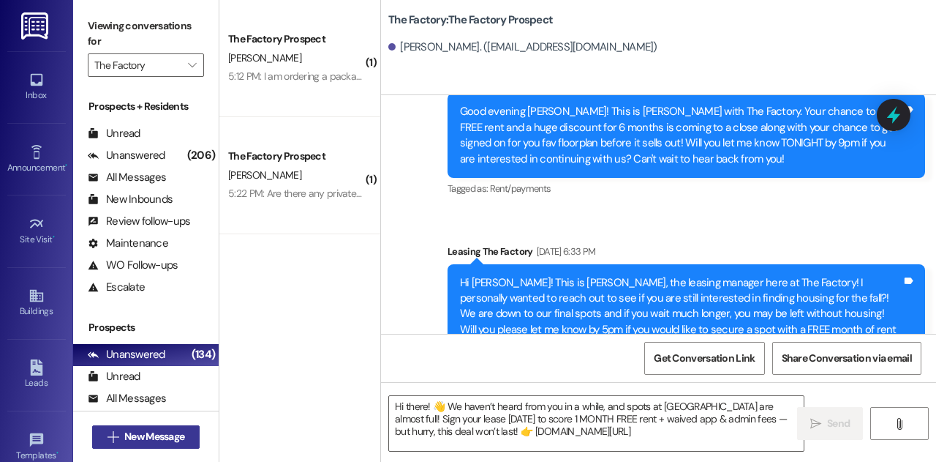
click at [170, 432] on span "New Message" at bounding box center [154, 436] width 60 height 15
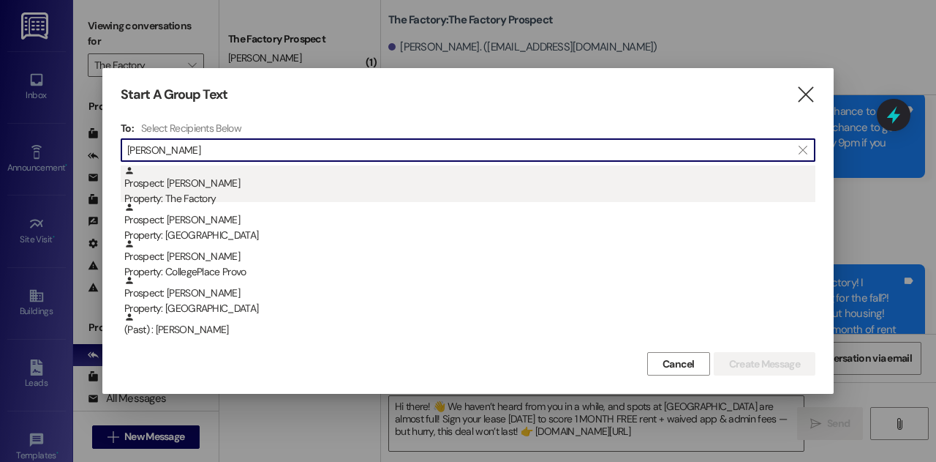
type input "[PERSON_NAME]"
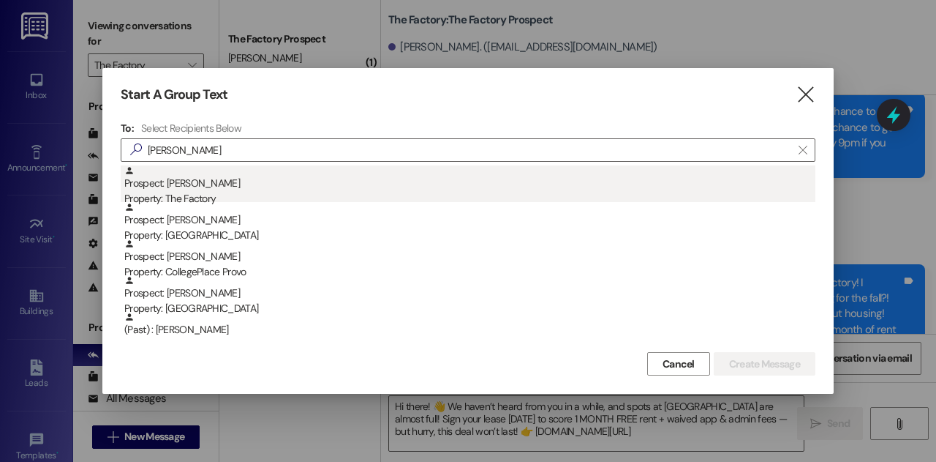
click at [163, 196] on div "Property: The Factory" at bounding box center [469, 198] width 691 height 15
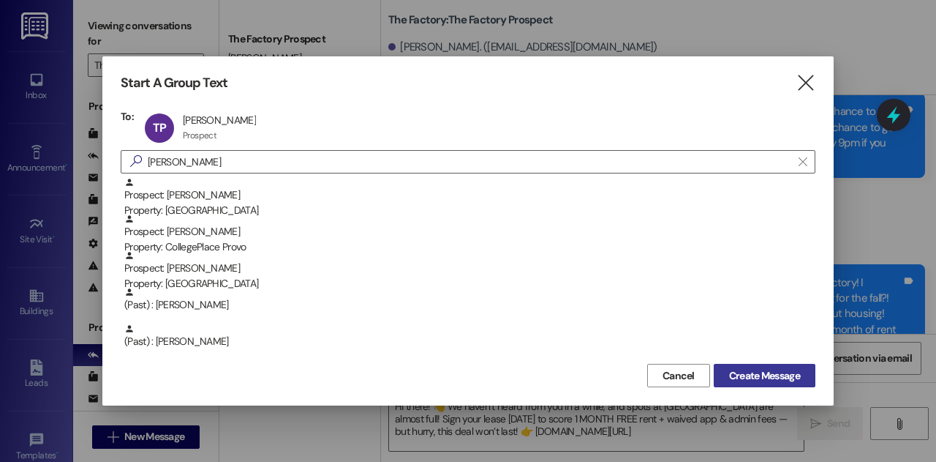
click at [747, 375] on span "Create Message" at bounding box center [764, 375] width 71 height 15
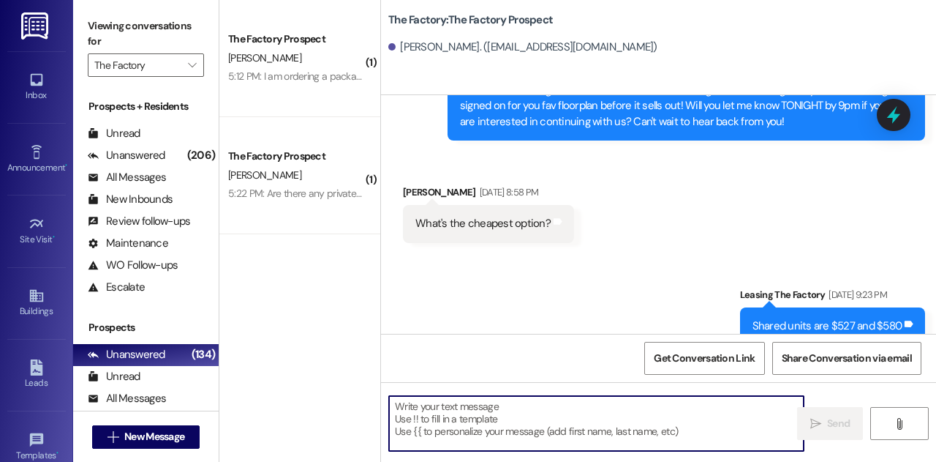
click at [553, 413] on textarea at bounding box center [596, 423] width 415 height 55
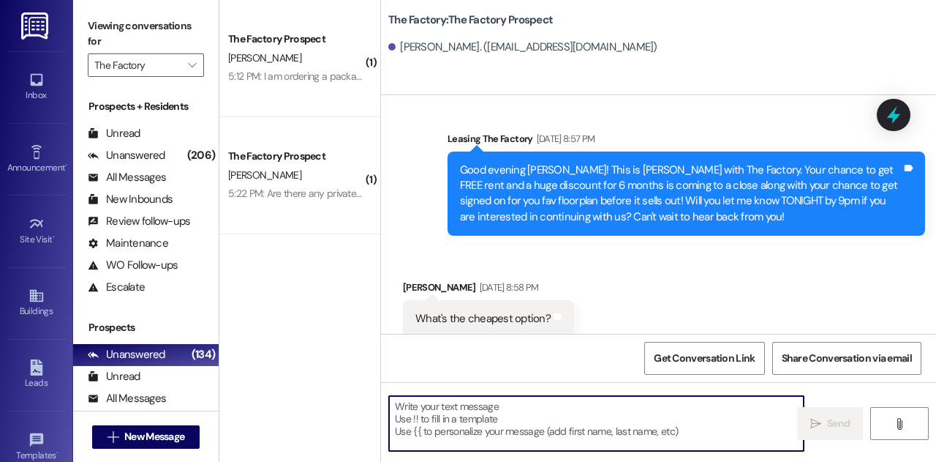
scroll to position [1113, 0]
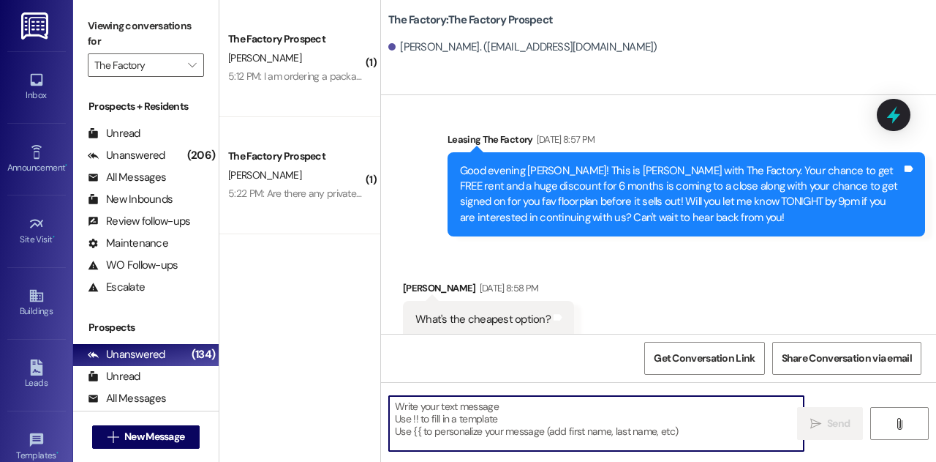
paste textarea "Hi there! 👋 We haven’t heard from you in a while, and spots at [GEOGRAPHIC_DATA…"
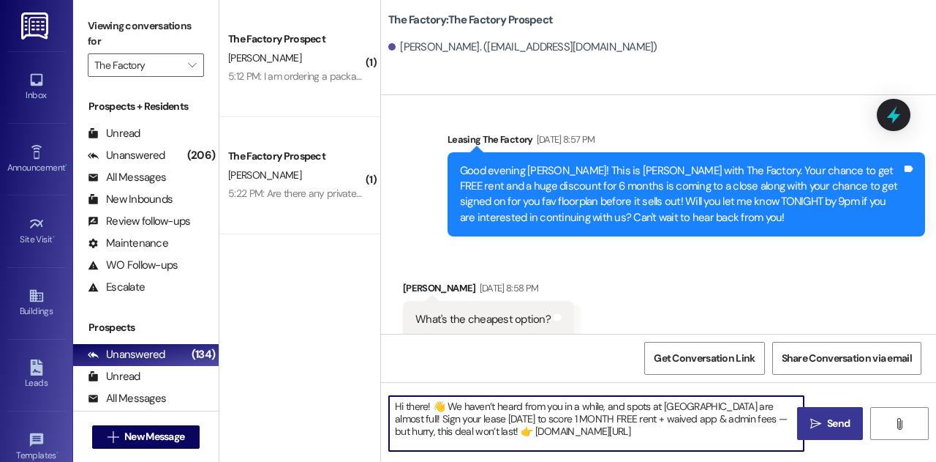
type textarea "Hi there! 👋 We haven’t heard from you in a while, and spots at [GEOGRAPHIC_DATA…"
click at [853, 421] on span "Send" at bounding box center [838, 423] width 29 height 15
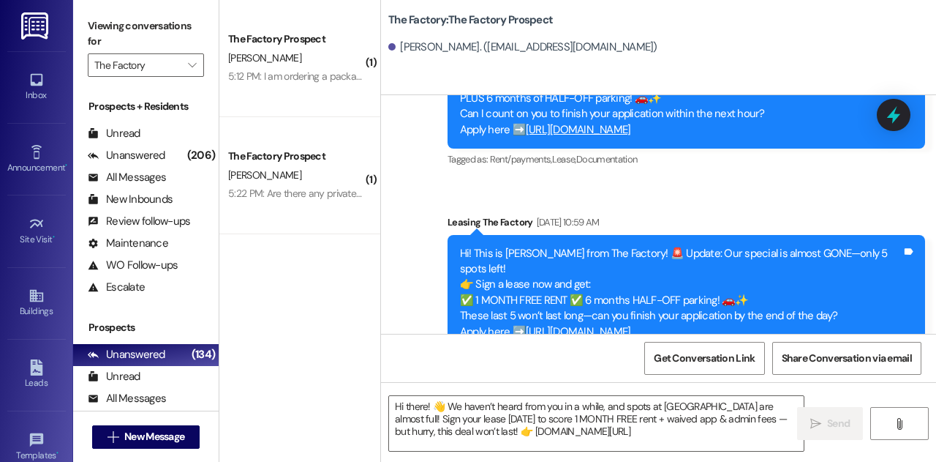
scroll to position [5384, 0]
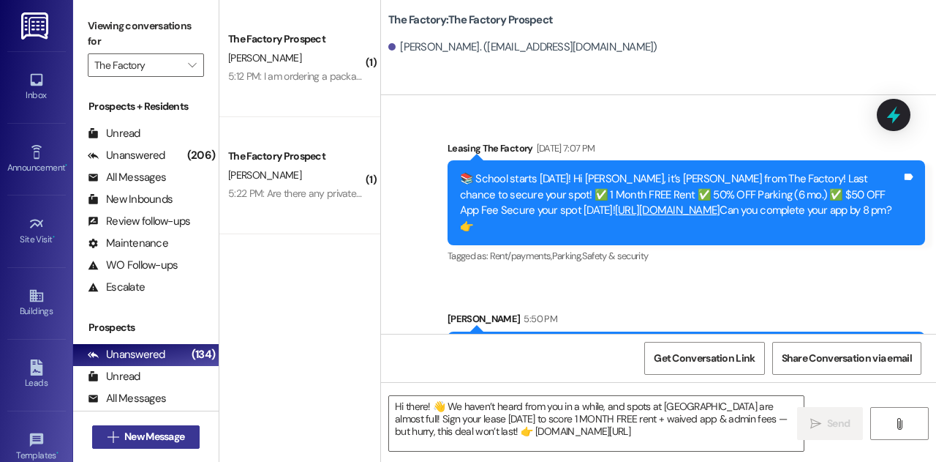
click at [142, 438] on span "New Message" at bounding box center [154, 436] width 60 height 15
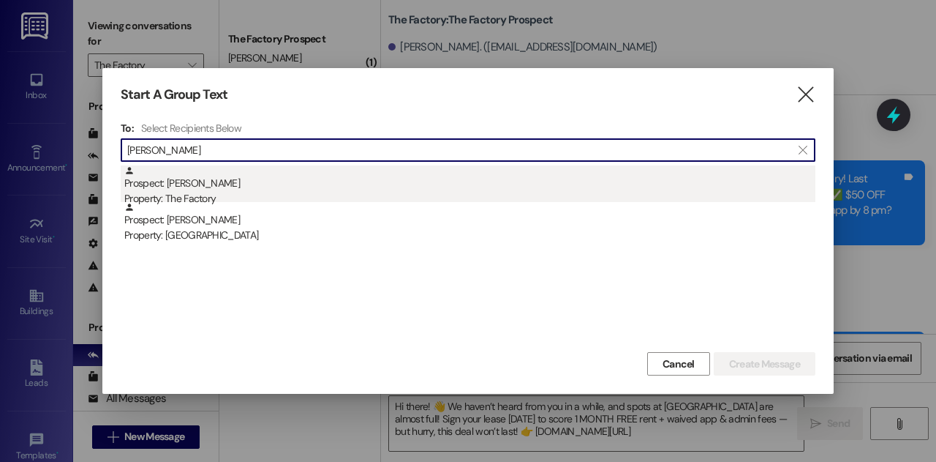
type input "[PERSON_NAME]"
click at [243, 184] on div "Prospect: [PERSON_NAME] Property: The Factory" at bounding box center [469, 186] width 691 height 42
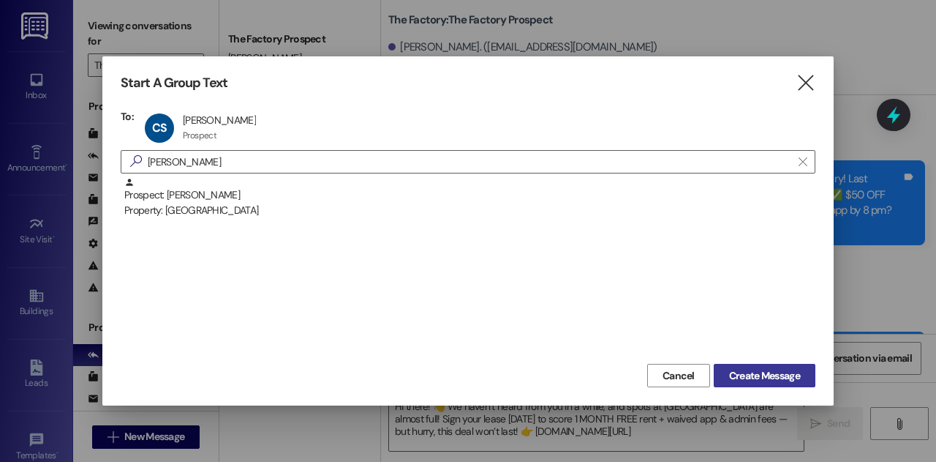
click at [765, 369] on span "Create Message" at bounding box center [764, 375] width 71 height 15
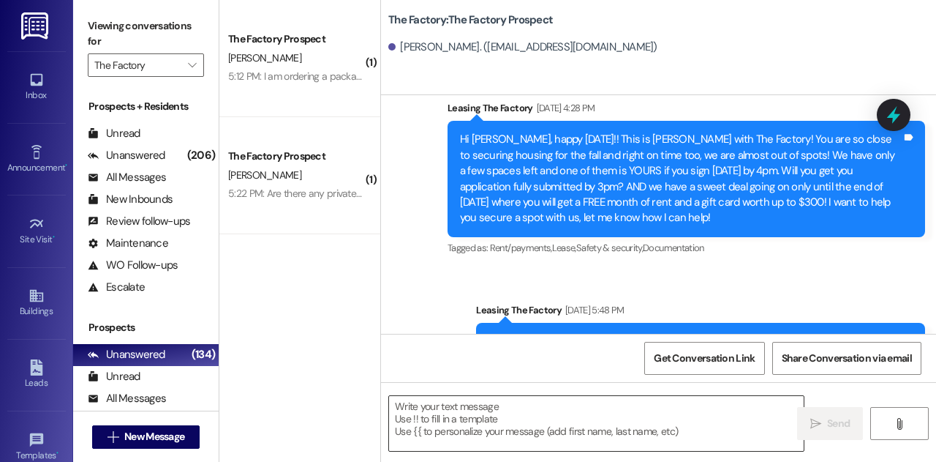
click at [498, 420] on textarea at bounding box center [596, 423] width 415 height 55
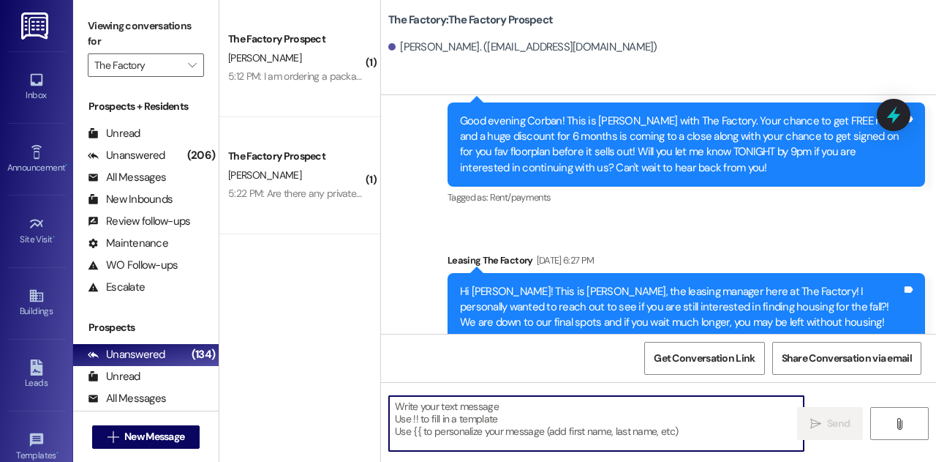
scroll to position [1113, 0]
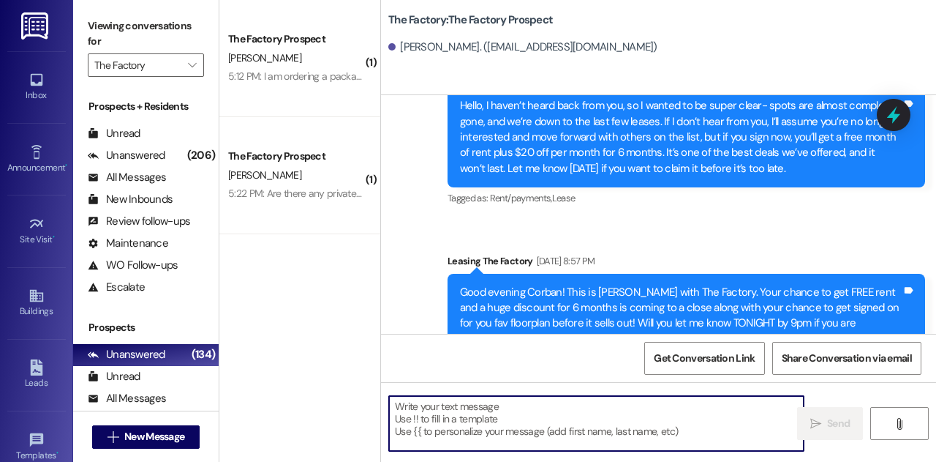
paste textarea "Hi there! 👋 We haven’t heard from you in a while, and spots at [GEOGRAPHIC_DATA…"
type textarea "Hi there! 👋 We haven’t heard from you in a while, and spots at [GEOGRAPHIC_DATA…"
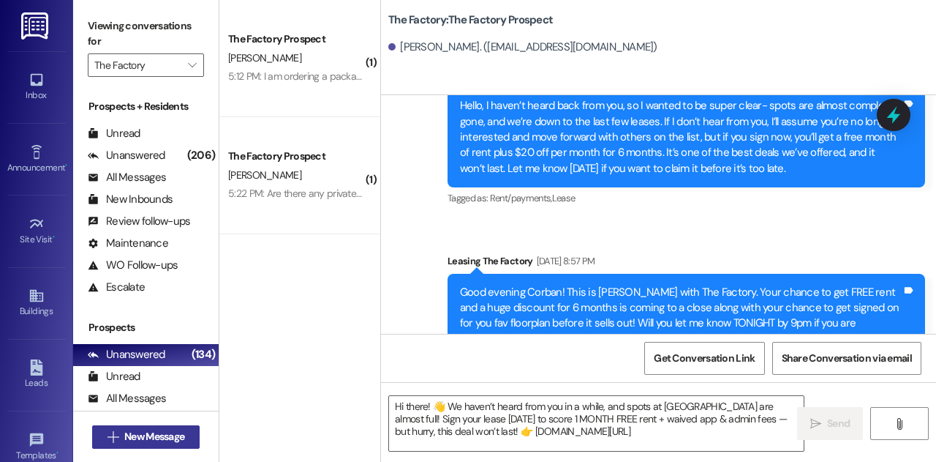
click at [133, 435] on span "New Message" at bounding box center [154, 436] width 60 height 15
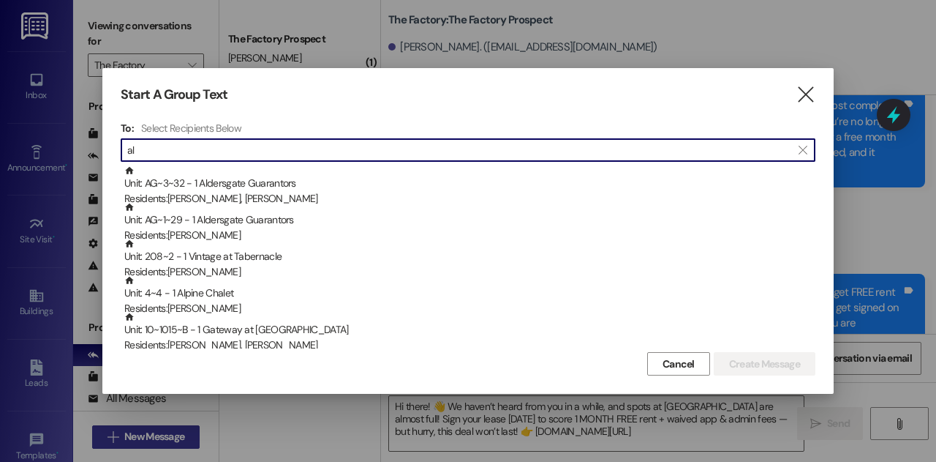
type input "a"
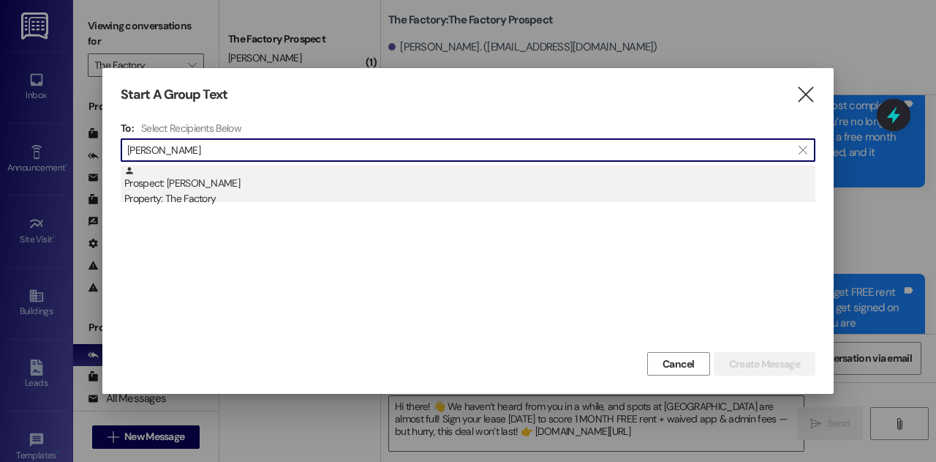
type input "[PERSON_NAME]"
click at [247, 198] on div "Property: The Factory" at bounding box center [469, 198] width 691 height 15
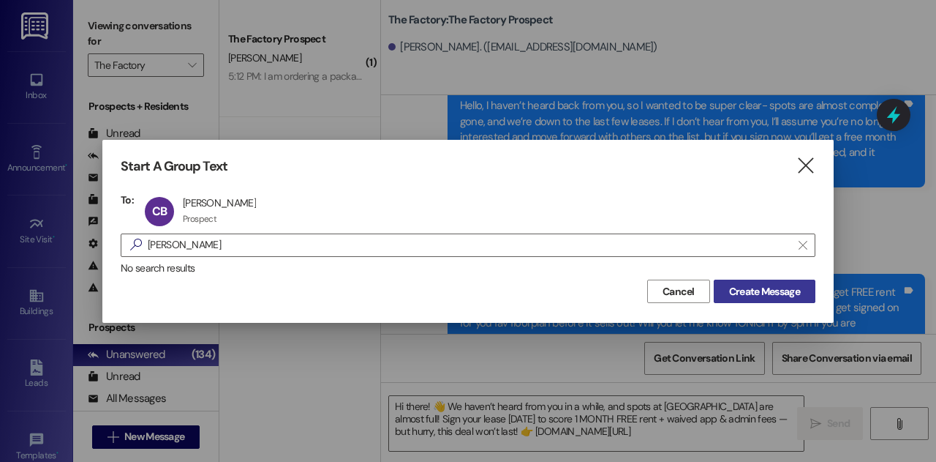
click at [755, 290] on span "Create Message" at bounding box center [764, 291] width 71 height 15
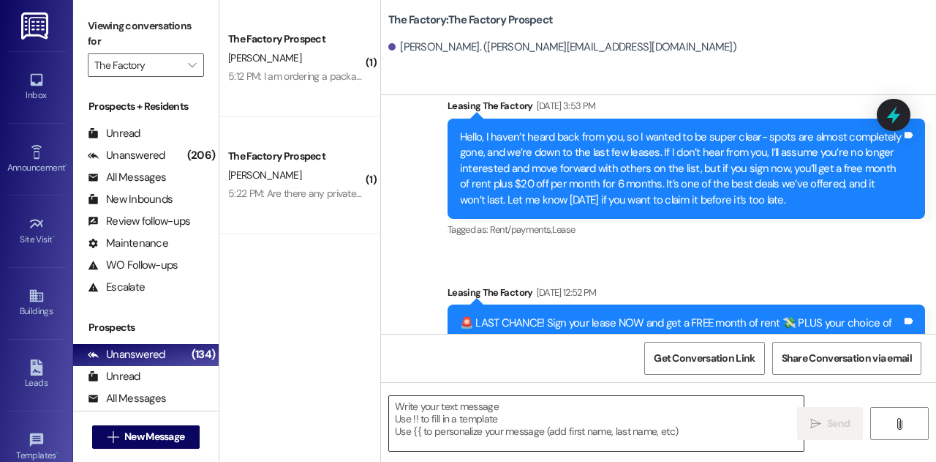
click at [486, 421] on textarea at bounding box center [596, 423] width 415 height 55
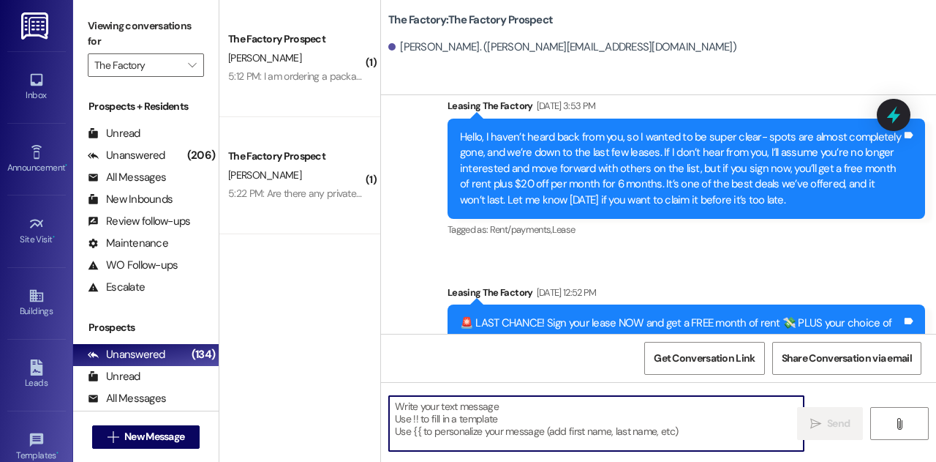
paste textarea "Hi there! 👋 We haven’t heard from you in a while, and spots at [GEOGRAPHIC_DATA…"
type textarea "Hi there! 👋 We haven’t heard from you in a while, and spots at [GEOGRAPHIC_DATA…"
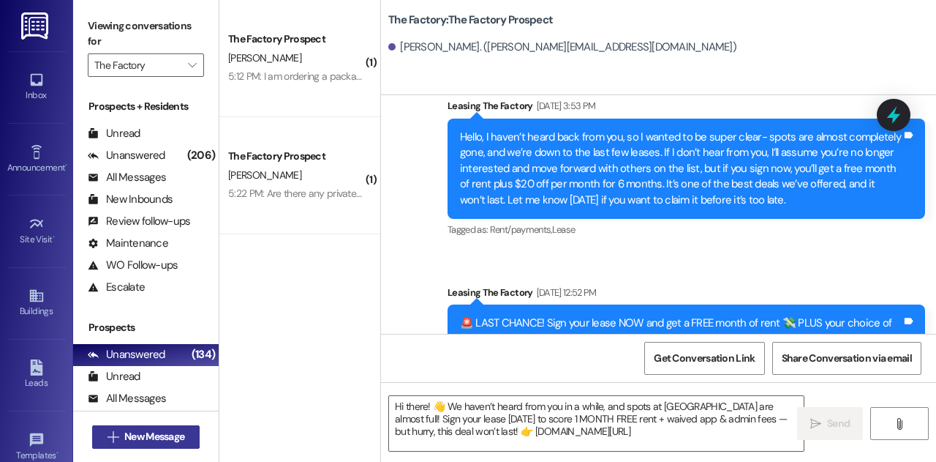
click at [174, 445] on button " New Message" at bounding box center [146, 436] width 108 height 23
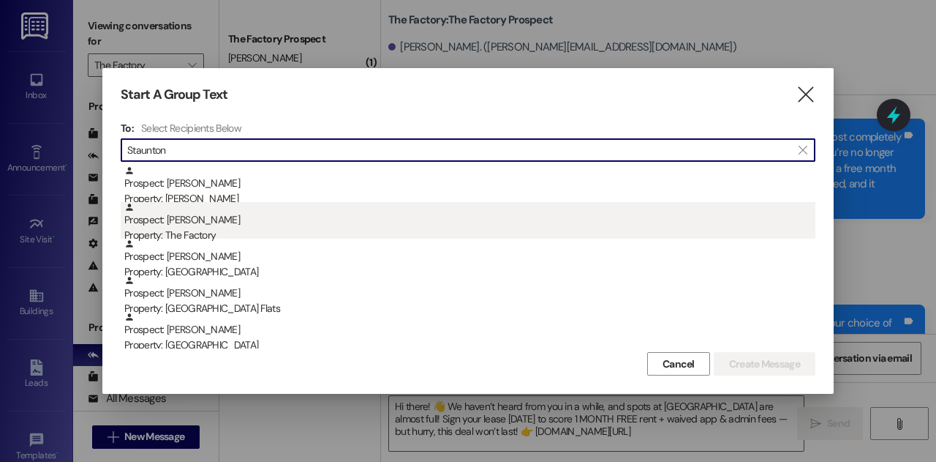
type input "Staunton"
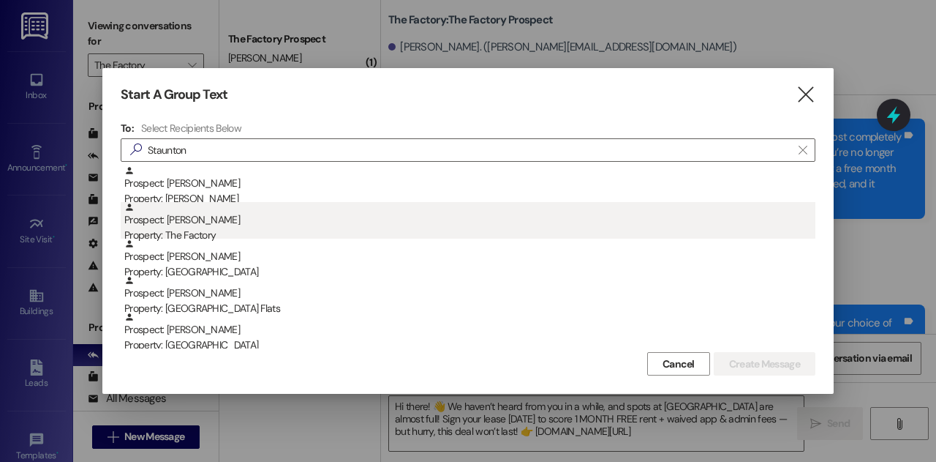
click at [233, 223] on div "Prospect: [PERSON_NAME] Property: The Factory" at bounding box center [469, 223] width 691 height 42
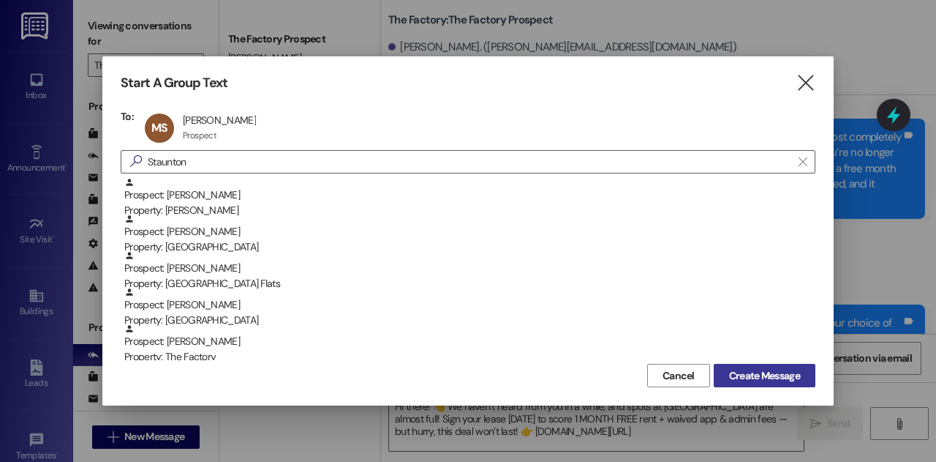
click at [751, 380] on span "Create Message" at bounding box center [764, 375] width 71 height 15
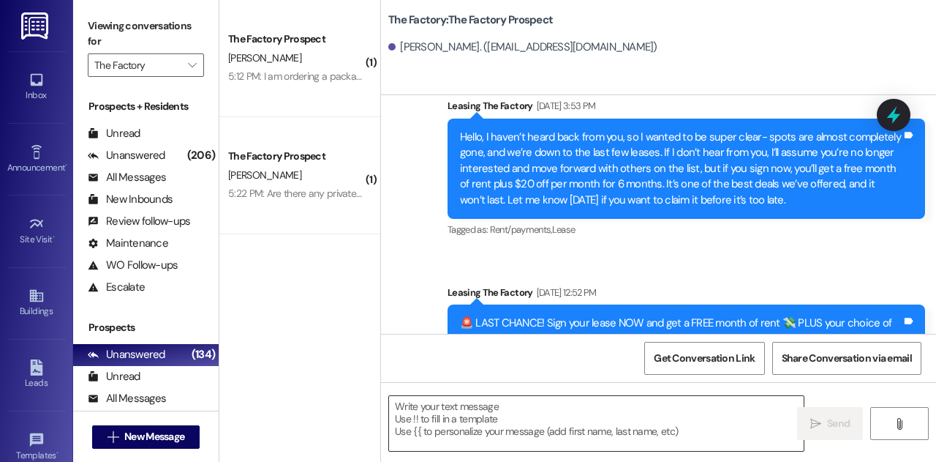
scroll to position [999, 0]
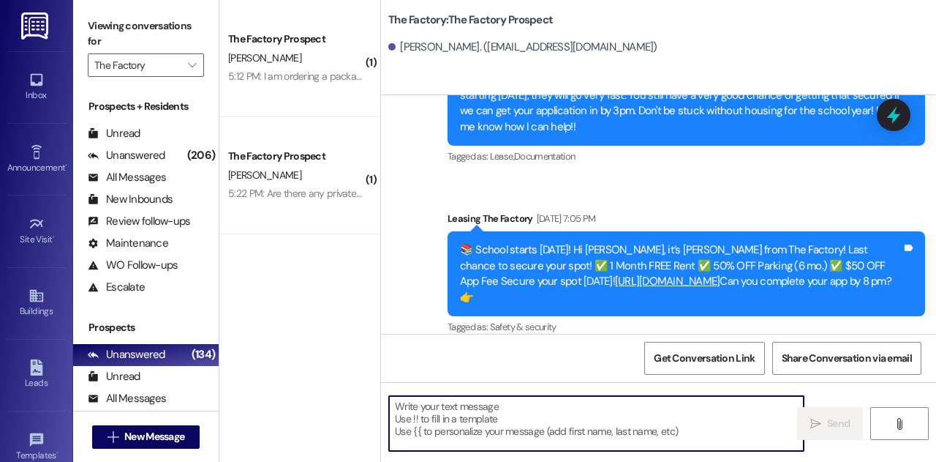
click at [549, 427] on textarea at bounding box center [596, 423] width 415 height 55
paste textarea "Hi there! 👋 We haven’t heard from you in a while, and spots at [GEOGRAPHIC_DATA…"
type textarea "Hi there! 👋 We haven’t heard from you in a while, and spots at [GEOGRAPHIC_DATA…"
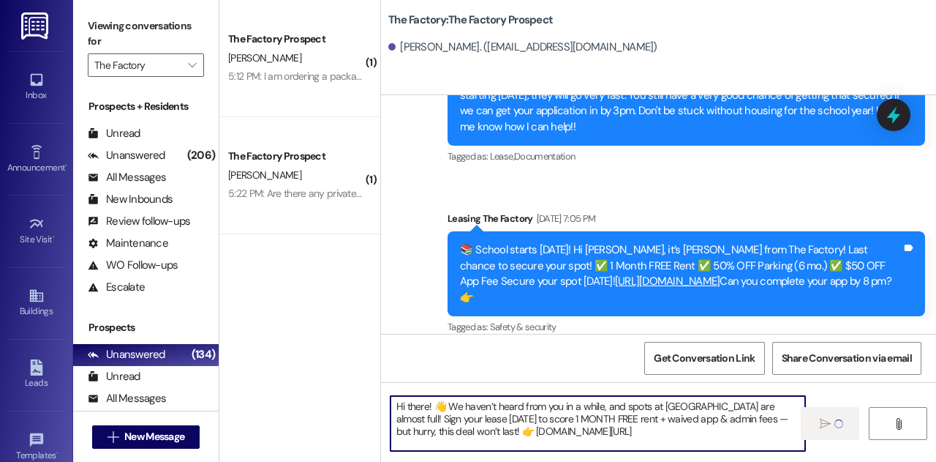
scroll to position [1113, 0]
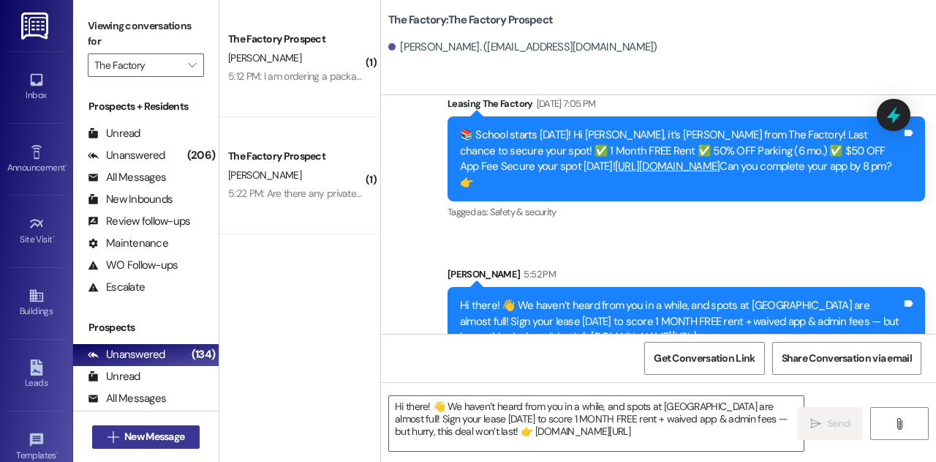
click at [177, 431] on span "New Message" at bounding box center [154, 436] width 60 height 15
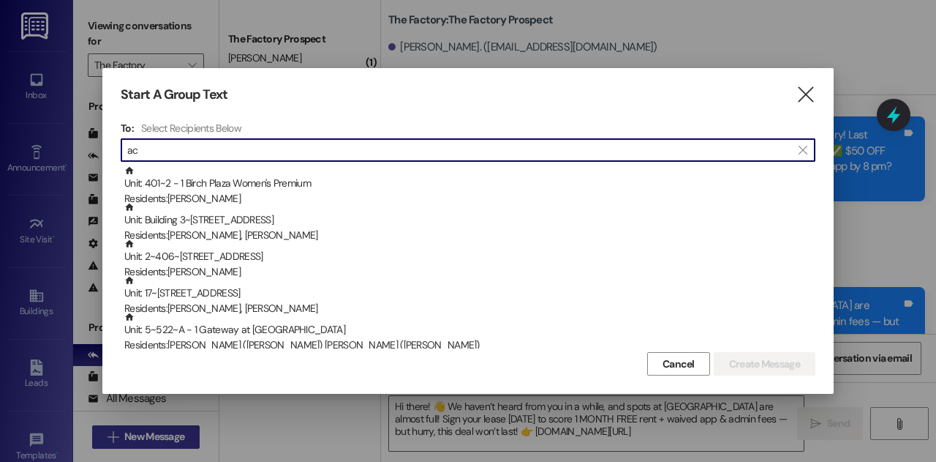
type input "a"
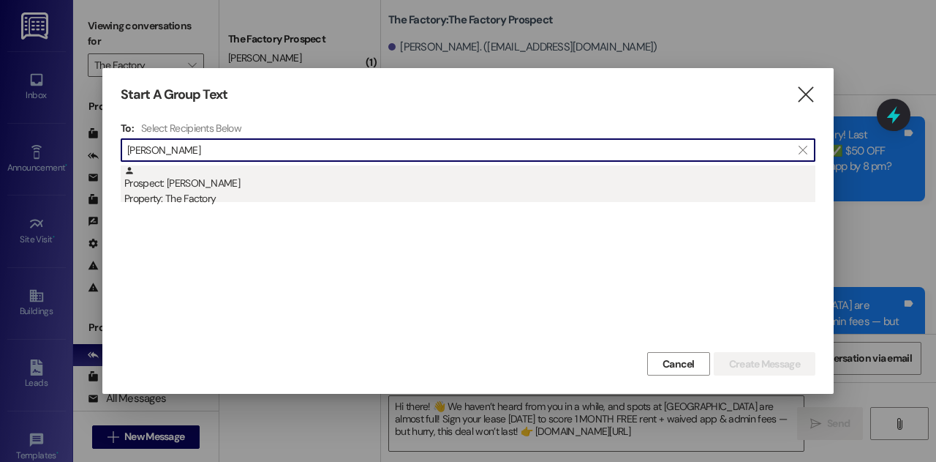
type input "[PERSON_NAME]"
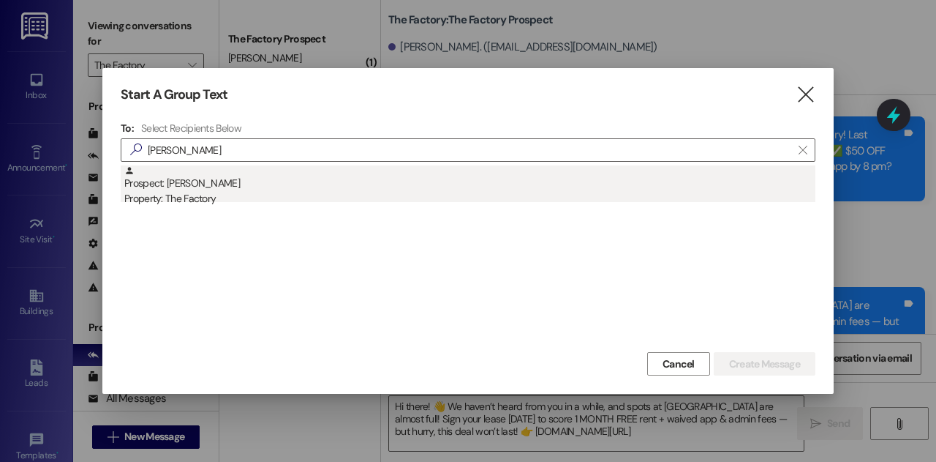
click at [205, 178] on div "Prospect: [PERSON_NAME] Property: The Factory" at bounding box center [469, 186] width 691 height 42
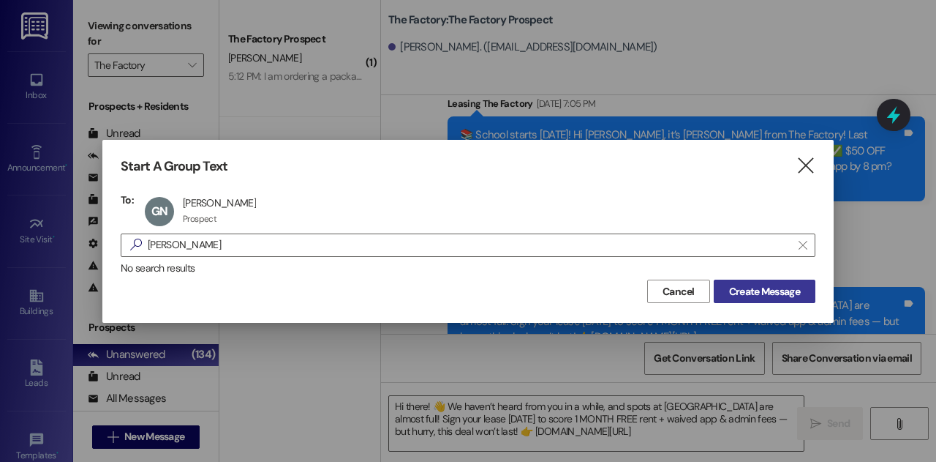
click at [756, 288] on span "Create Message" at bounding box center [764, 291] width 71 height 15
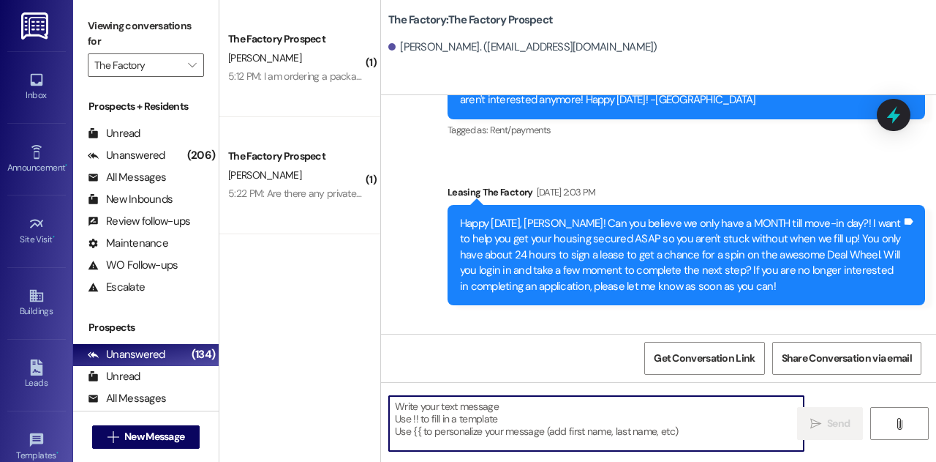
click at [500, 417] on textarea at bounding box center [596, 423] width 415 height 55
paste textarea "Hi there! 👋 We haven’t heard from you in a while, and spots at [GEOGRAPHIC_DATA…"
type textarea "Hi there! 👋 We haven’t heard from you in a while, and spots at [GEOGRAPHIC_DATA…"
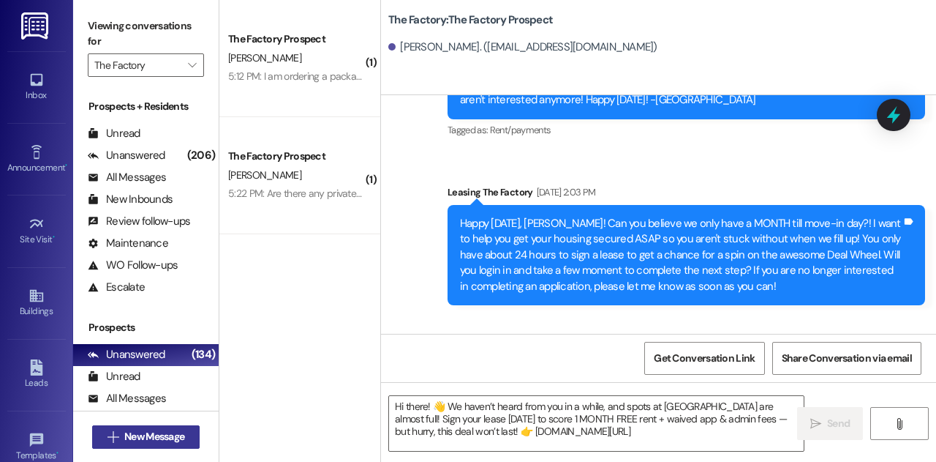
click at [150, 435] on span "New Message" at bounding box center [154, 436] width 60 height 15
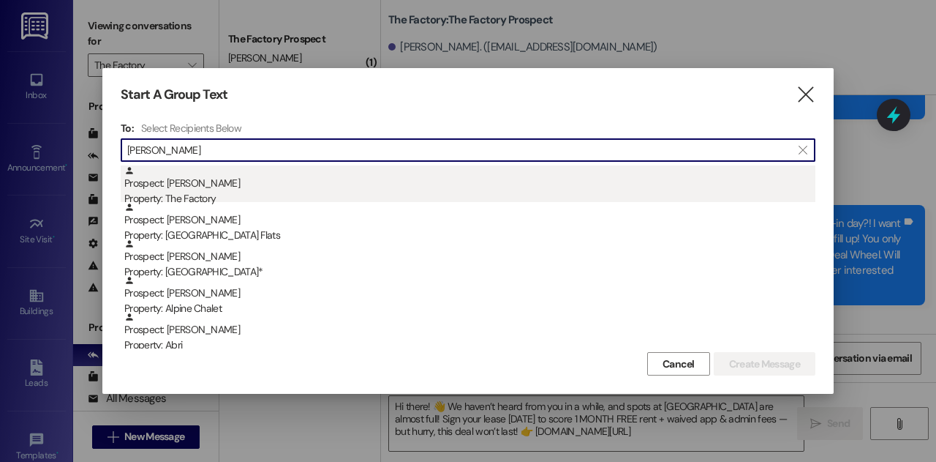
type input "[PERSON_NAME]"
click at [164, 198] on div "Property: The Factory" at bounding box center [469, 198] width 691 height 15
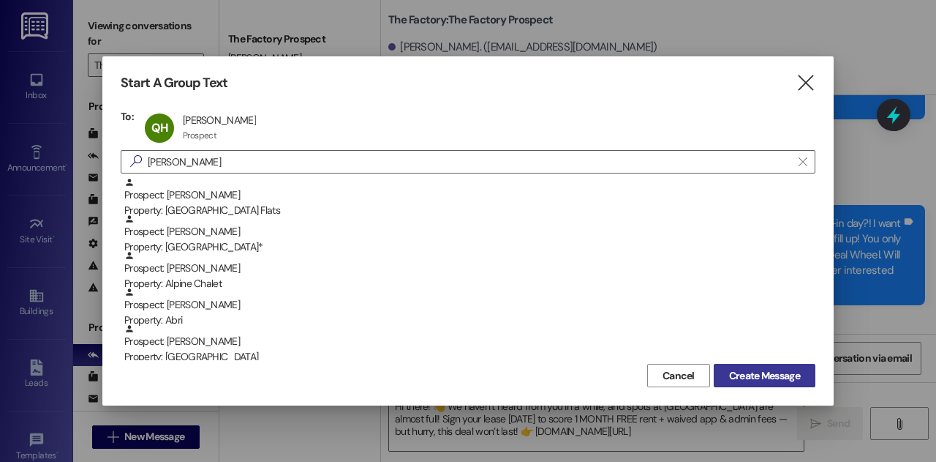
click at [739, 367] on button "Create Message" at bounding box center [765, 375] width 102 height 23
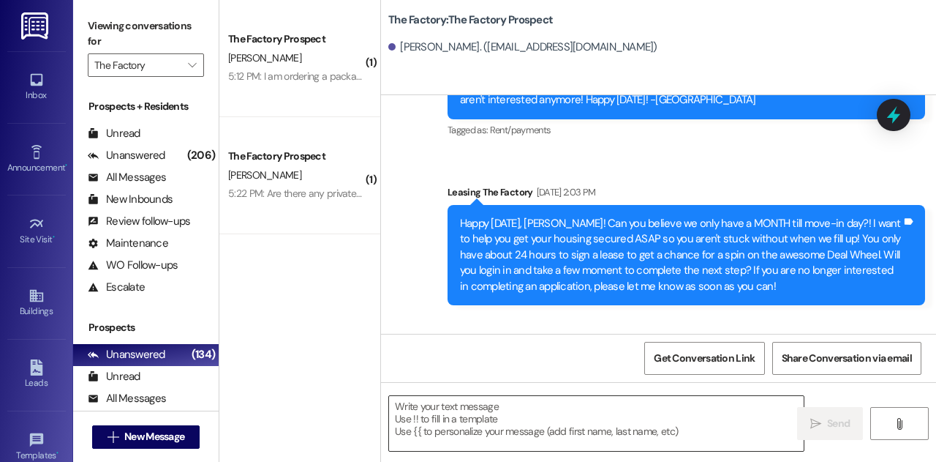
click at [532, 420] on textarea at bounding box center [596, 423] width 415 height 55
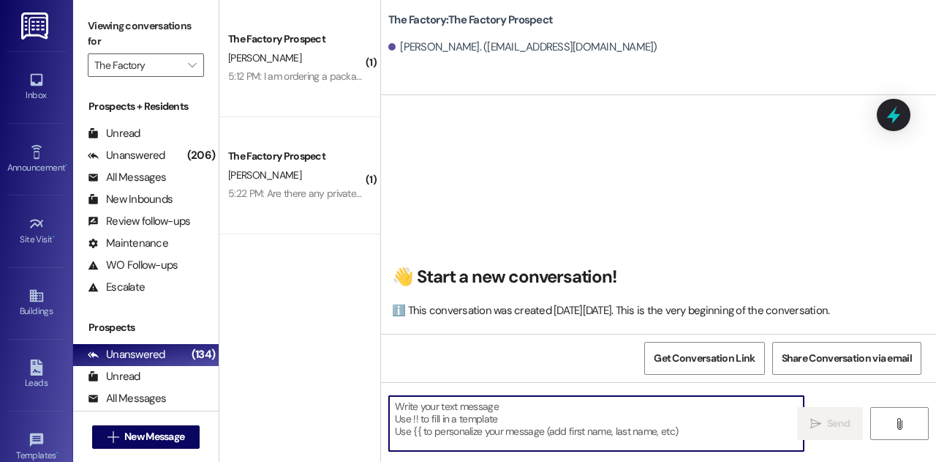
paste textarea "Hi there! 👋 We haven’t heard from you in a while, and spots at [GEOGRAPHIC_DATA…"
type textarea "Hi there! 👋 We haven’t heard from you in a while, and spots at [GEOGRAPHIC_DATA…"
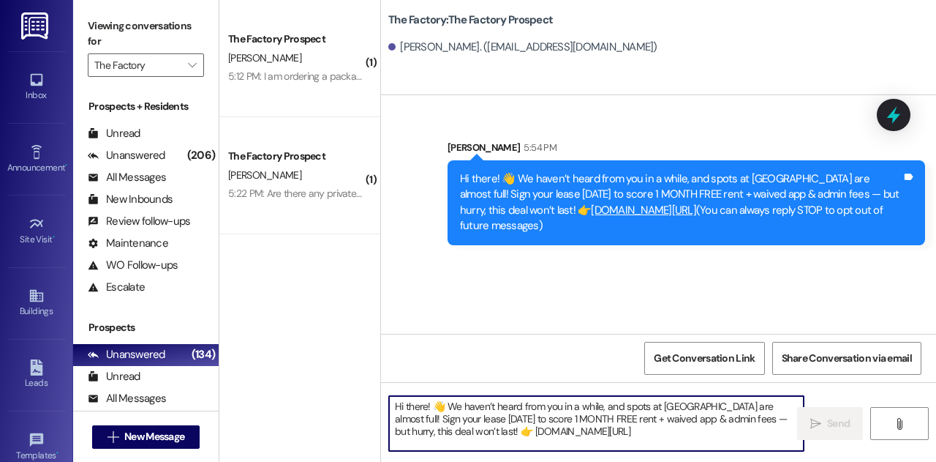
scroll to position [0, 0]
